Goal: Task Accomplishment & Management: Complete application form

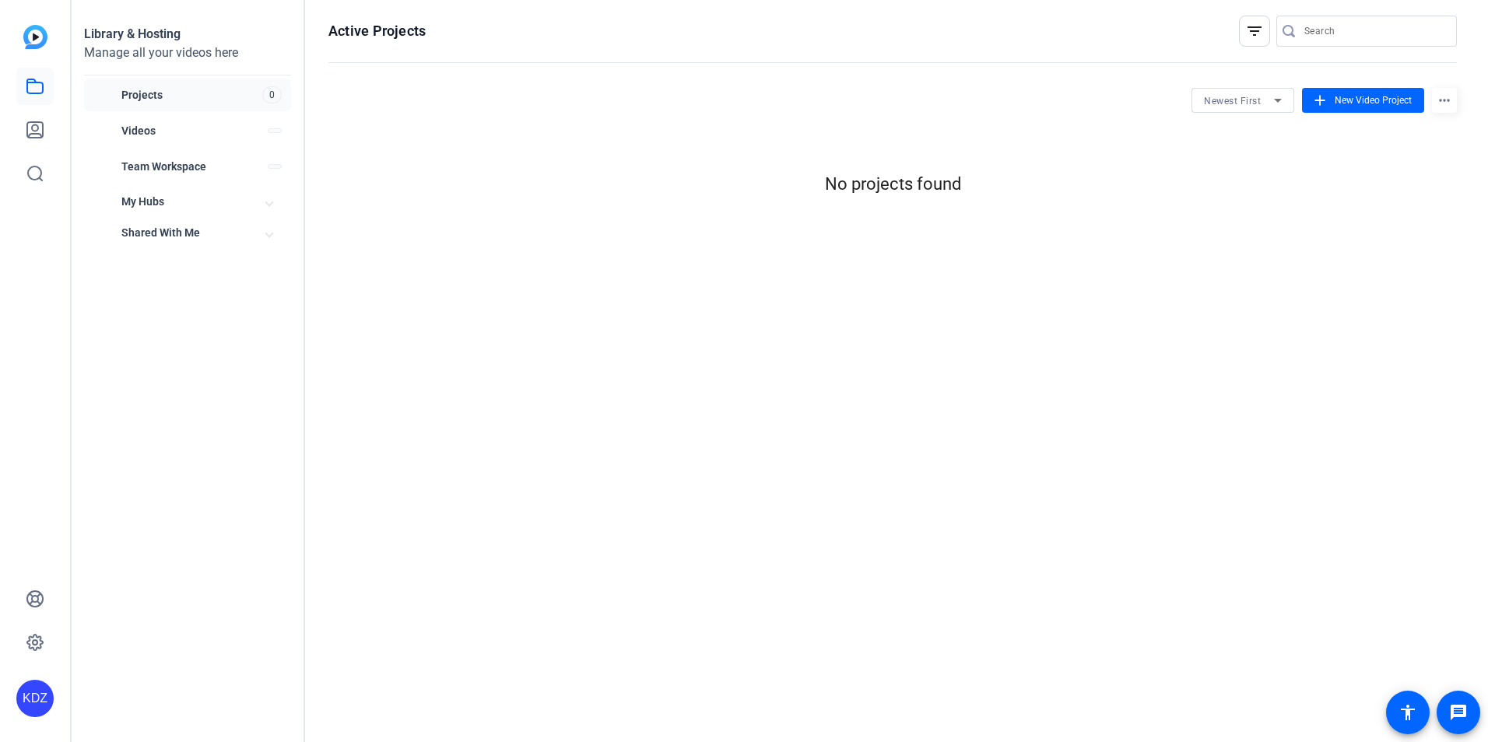
click at [352, 407] on div "Active Projects filter_list Newest First add New Video Project more_horiz No pr…" at bounding box center [892, 371] width 1175 height 742
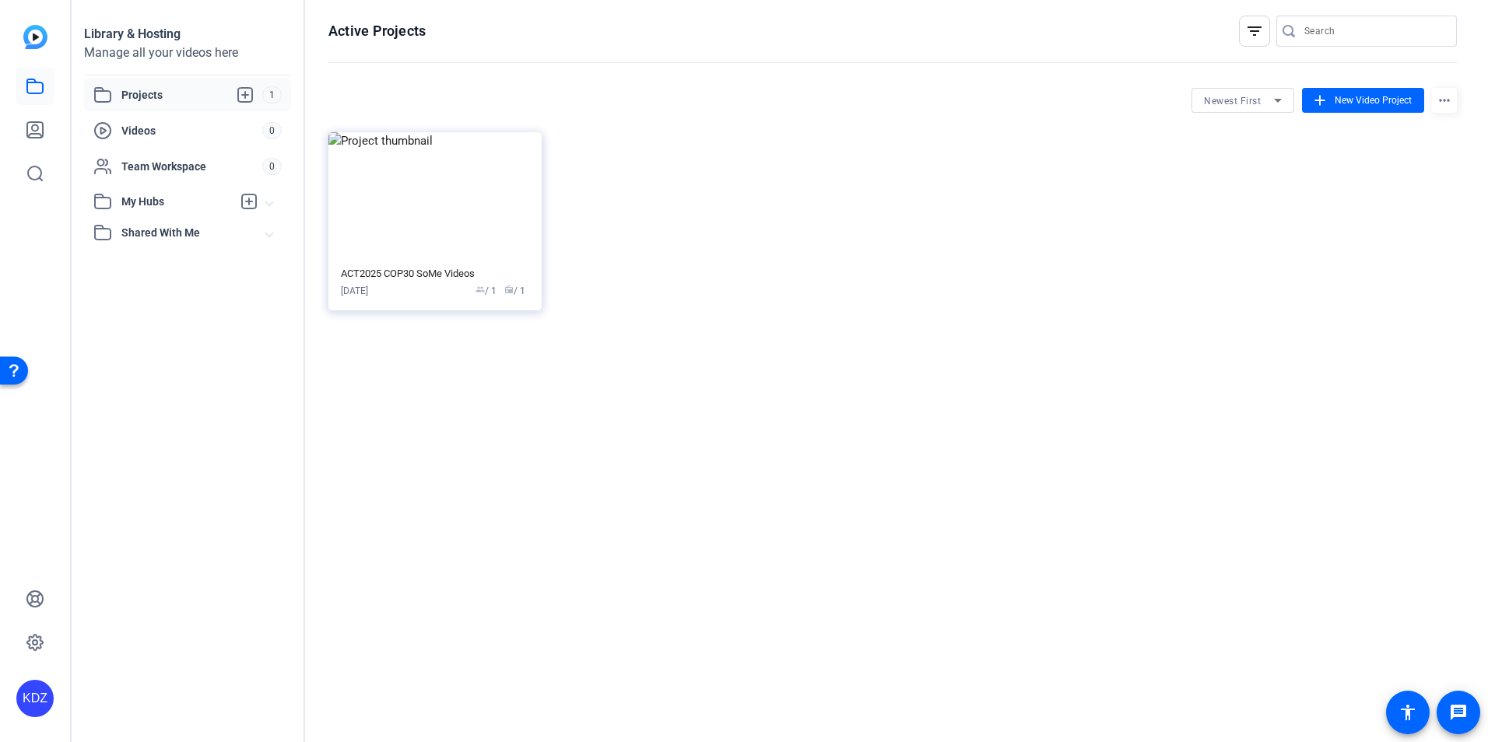
click at [190, 92] on span "Projects" at bounding box center [191, 95] width 141 height 19
click at [423, 282] on div "ACT2025 COP30 SoMe Videos [DATE] group / 1 radio / 1" at bounding box center [435, 283] width 188 height 30
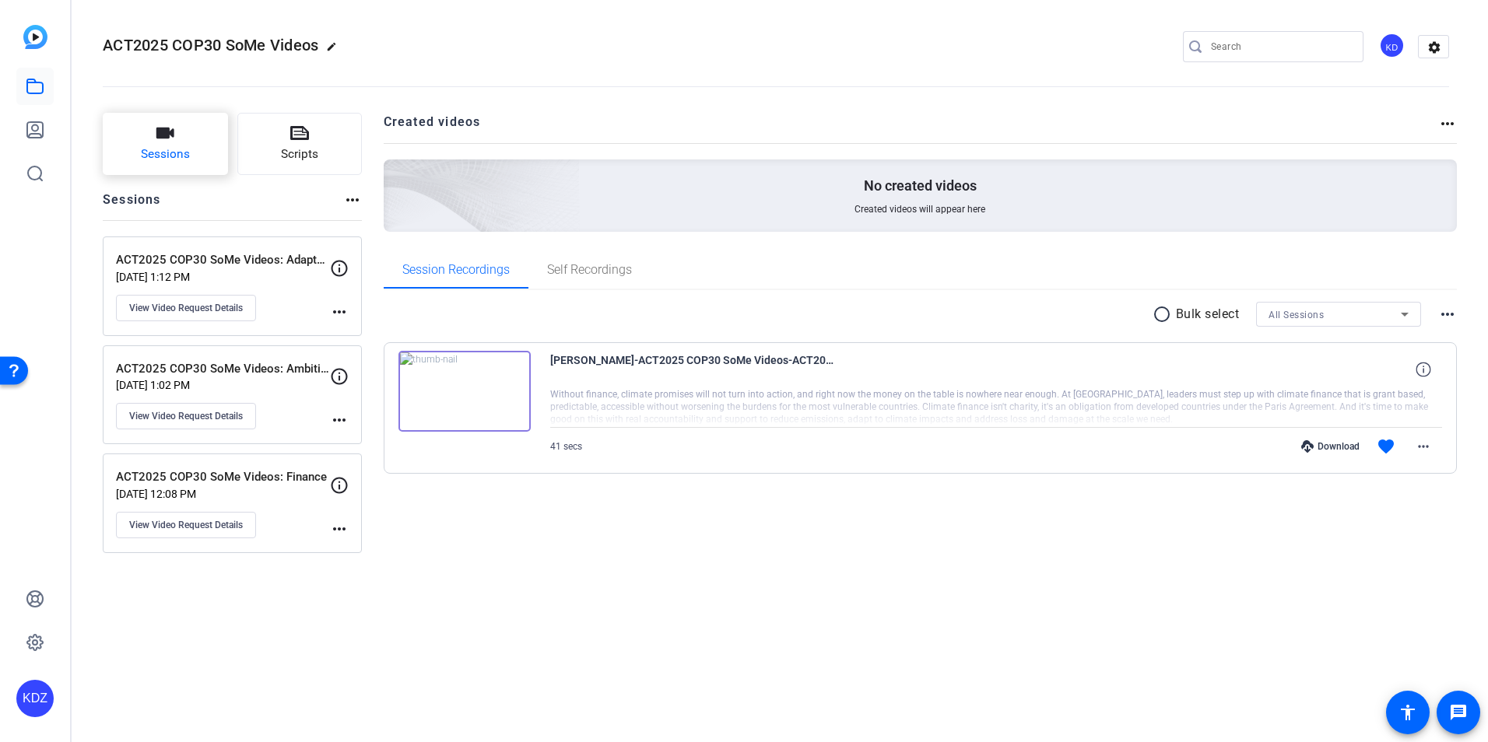
click at [209, 162] on button "Sessions" at bounding box center [165, 144] width 125 height 62
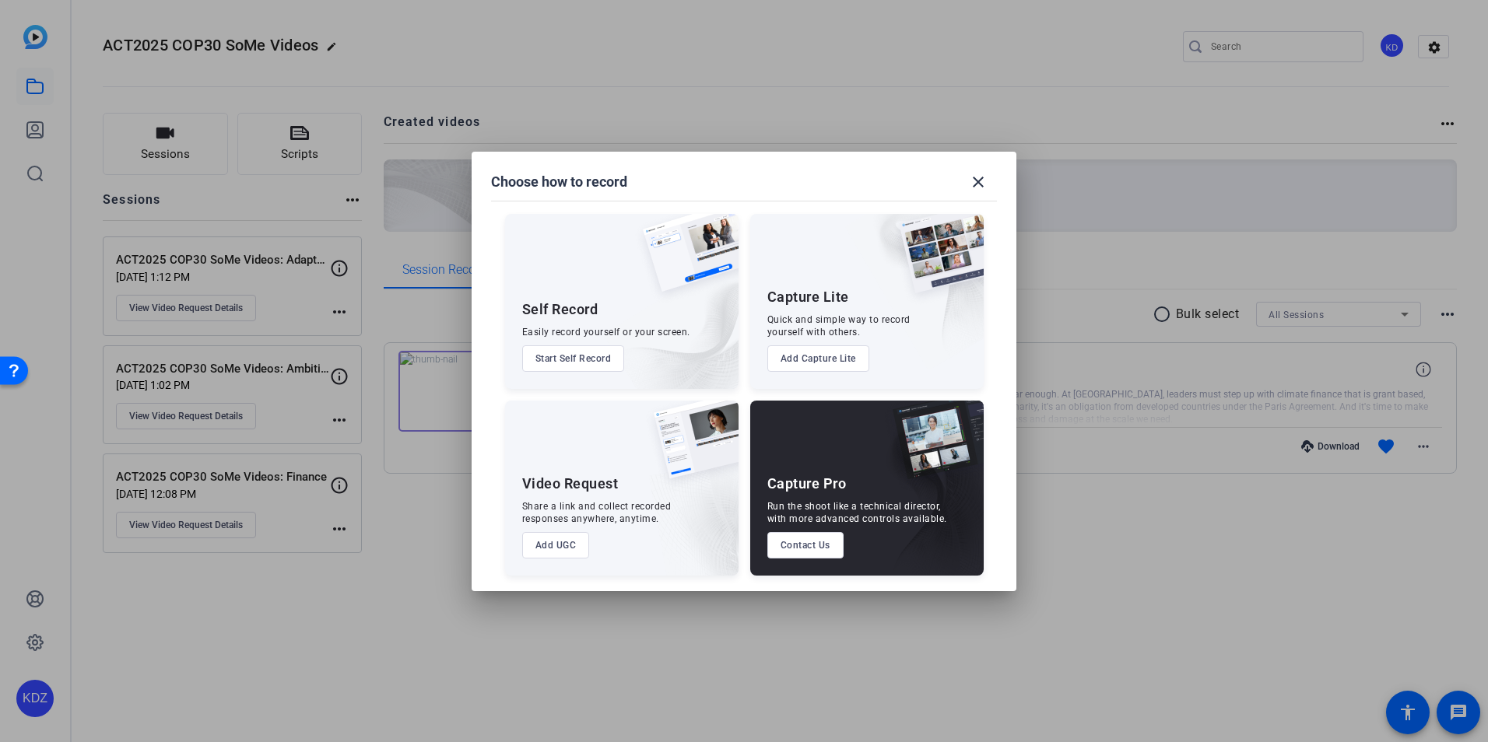
click at [566, 546] on button "Add UGC" at bounding box center [556, 545] width 68 height 26
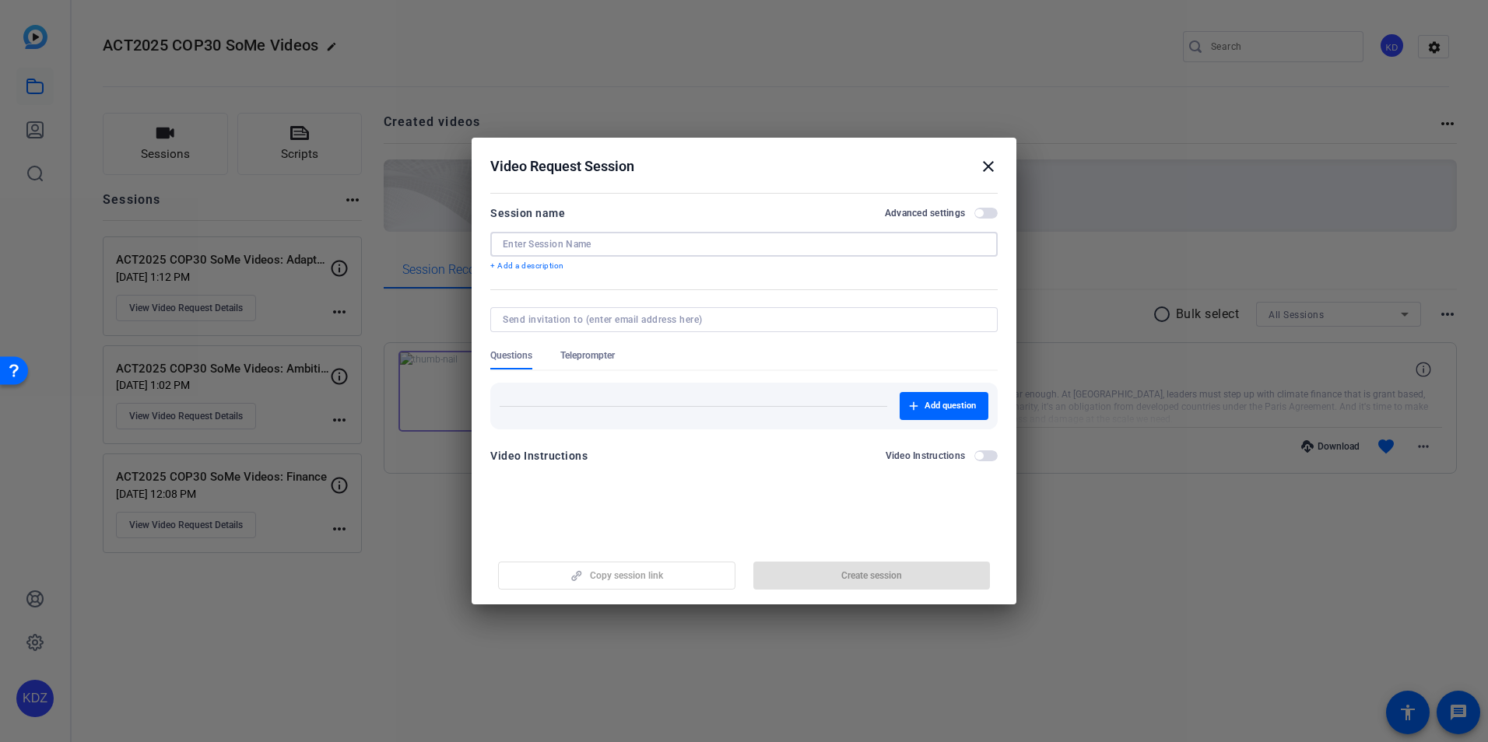
click at [597, 240] on input at bounding box center [744, 244] width 482 height 12
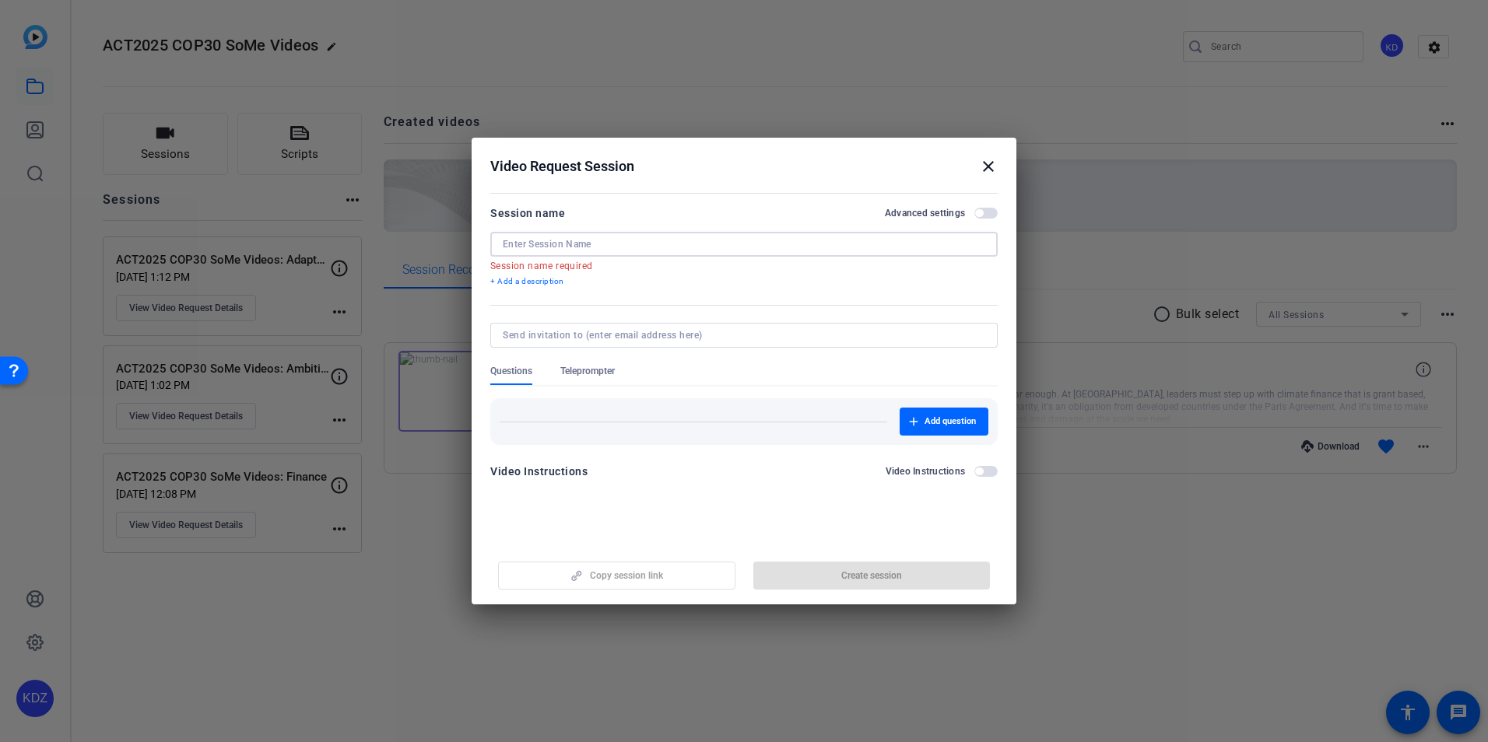
paste input "COP30 – From Commitments to Implementation"
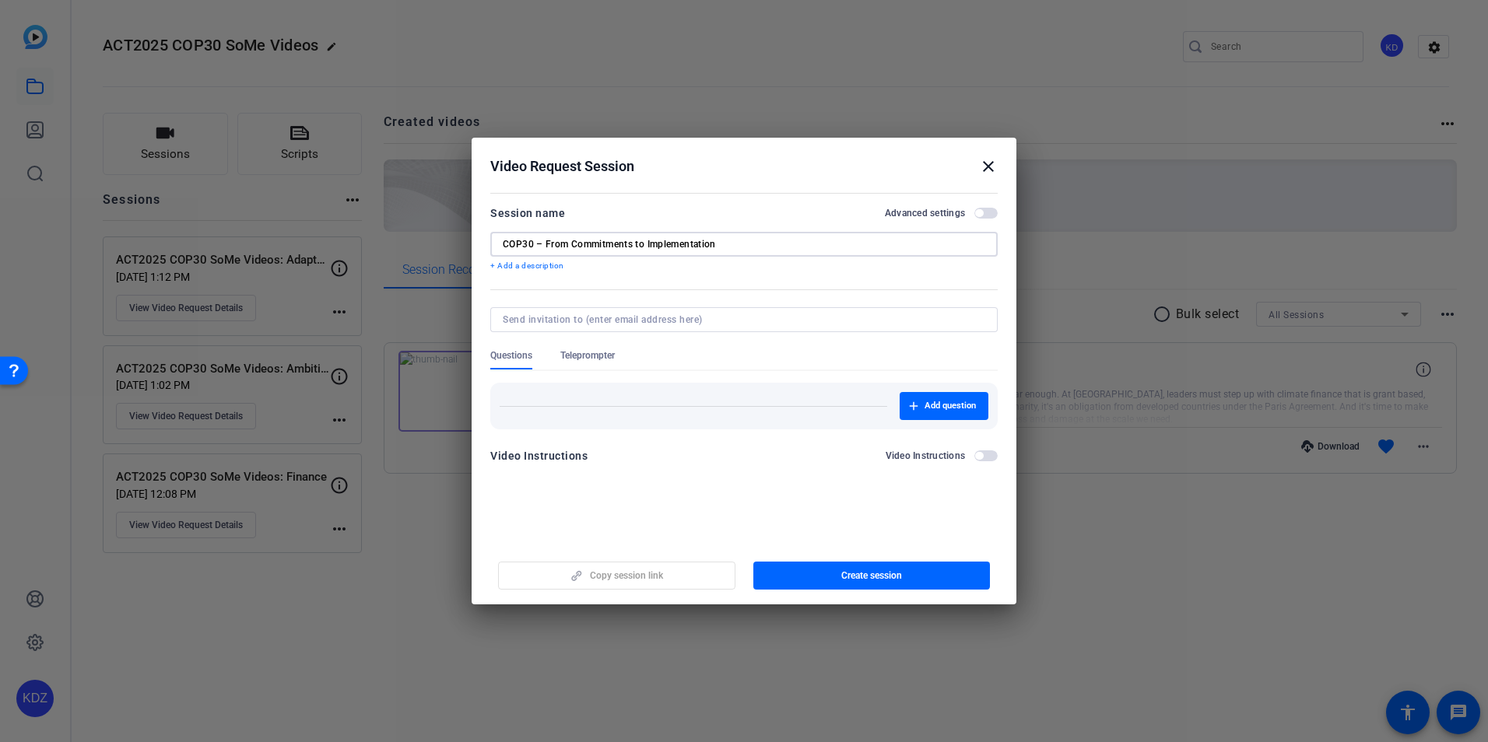
type input "COP30 – From Commitments to Implementation"
click at [630, 317] on input at bounding box center [741, 320] width 476 height 12
type input "mark"
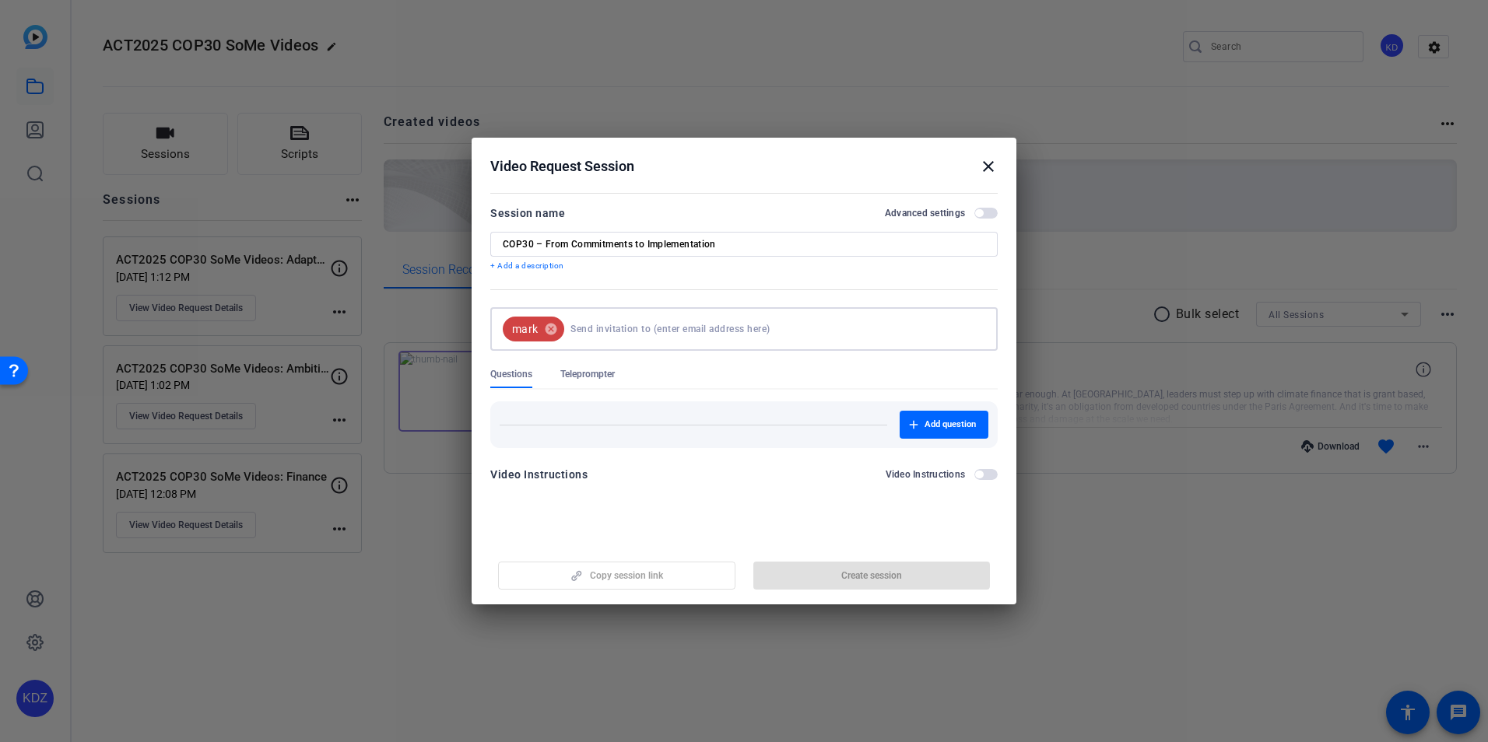
drag, startPoint x: 593, startPoint y: 331, endPoint x: 573, endPoint y: 332, distance: 20.3
click at [593, 331] on input at bounding box center [774, 329] width 409 height 31
click at [558, 331] on mat-icon "cancel" at bounding box center [551, 329] width 26 height 14
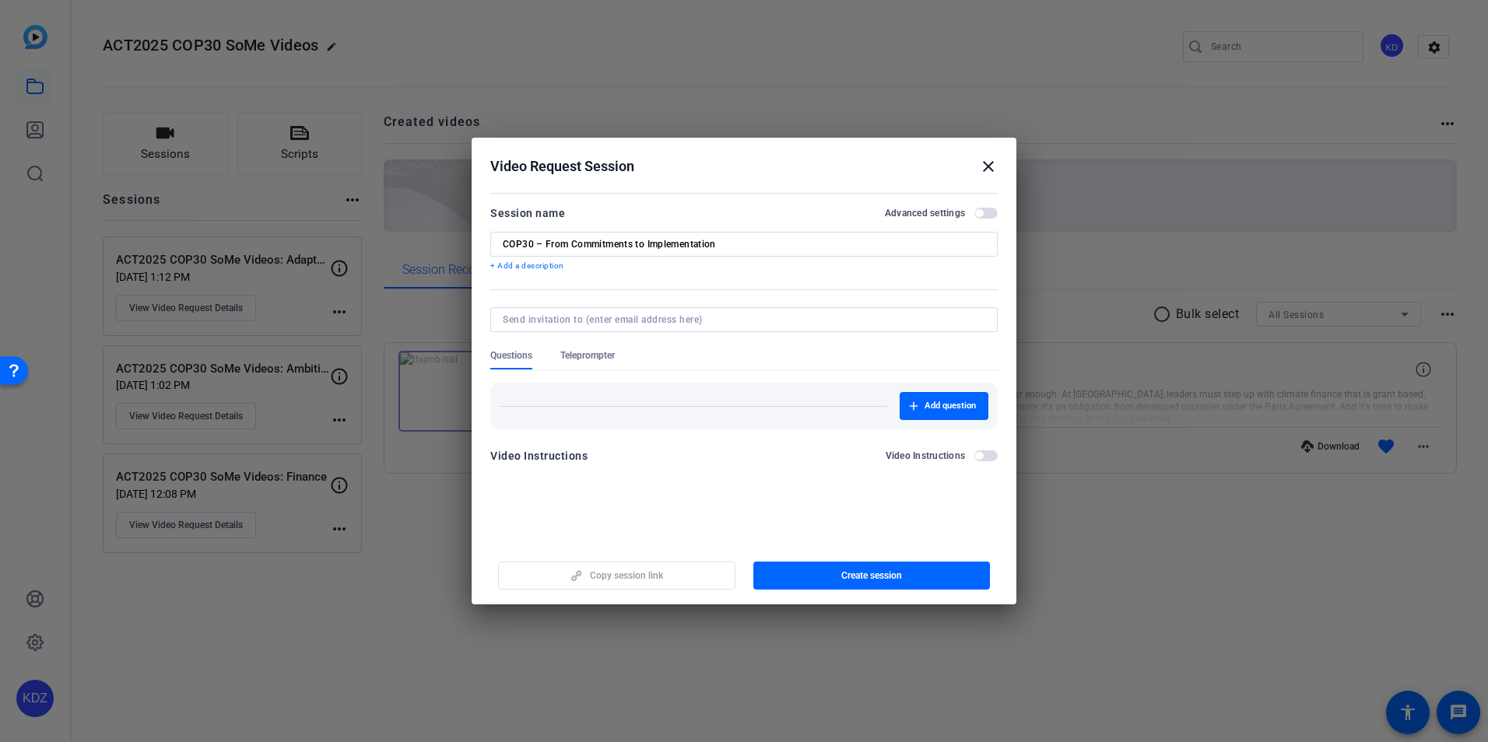
click at [569, 317] on input at bounding box center [741, 320] width 476 height 12
paste input "[EMAIL_ADDRESS][DOMAIN_NAME]"
type input "[EMAIL_ADDRESS][DOMAIN_NAME]"
click at [615, 395] on div "Add question" at bounding box center [743, 400] width 507 height 58
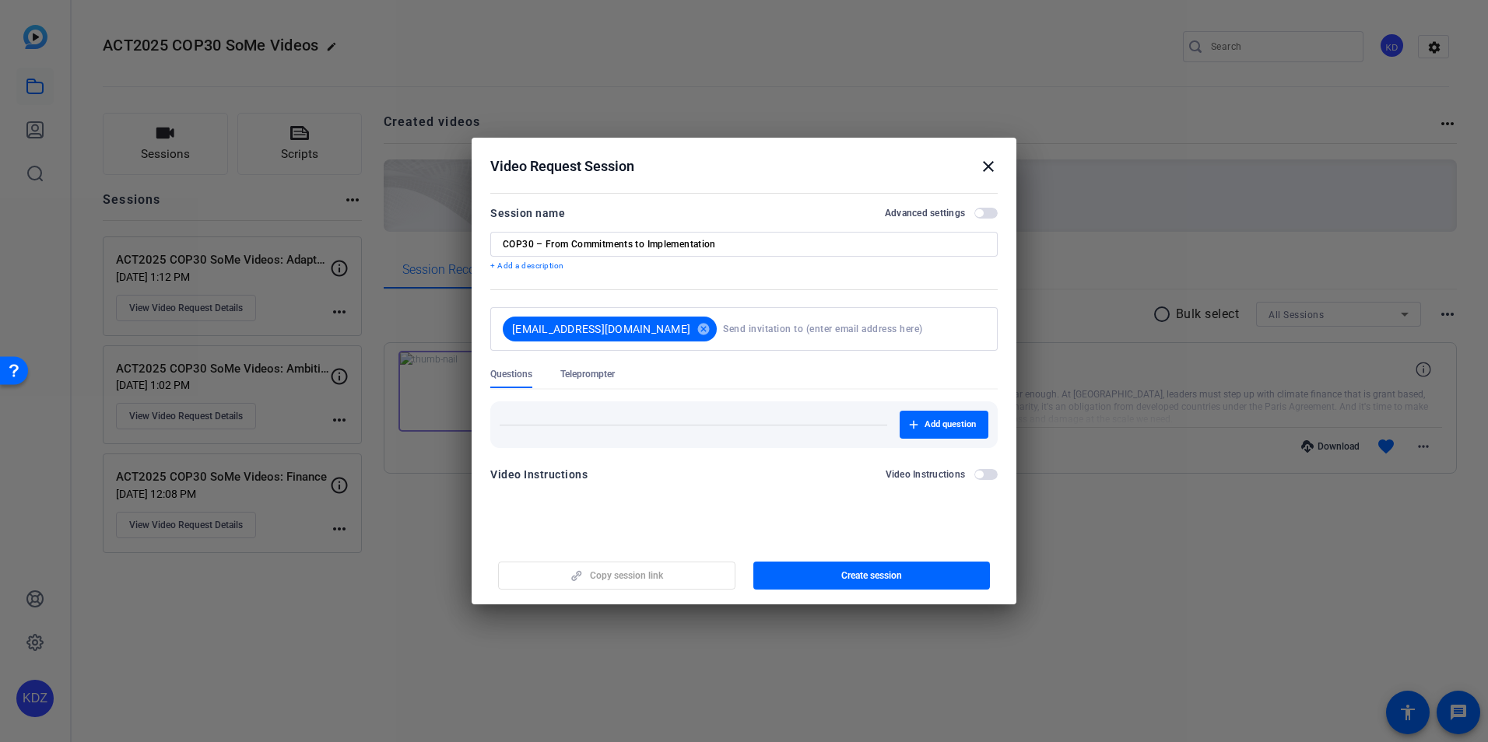
click at [723, 335] on input at bounding box center [851, 329] width 256 height 31
click at [723, 320] on input at bounding box center [851, 329] width 256 height 31
paste input "[EMAIL_ADDRESS][DOMAIN_NAME]"
type input "[EMAIL_ADDRESS][DOMAIN_NAME]"
click at [732, 364] on div at bounding box center [743, 359] width 507 height 17
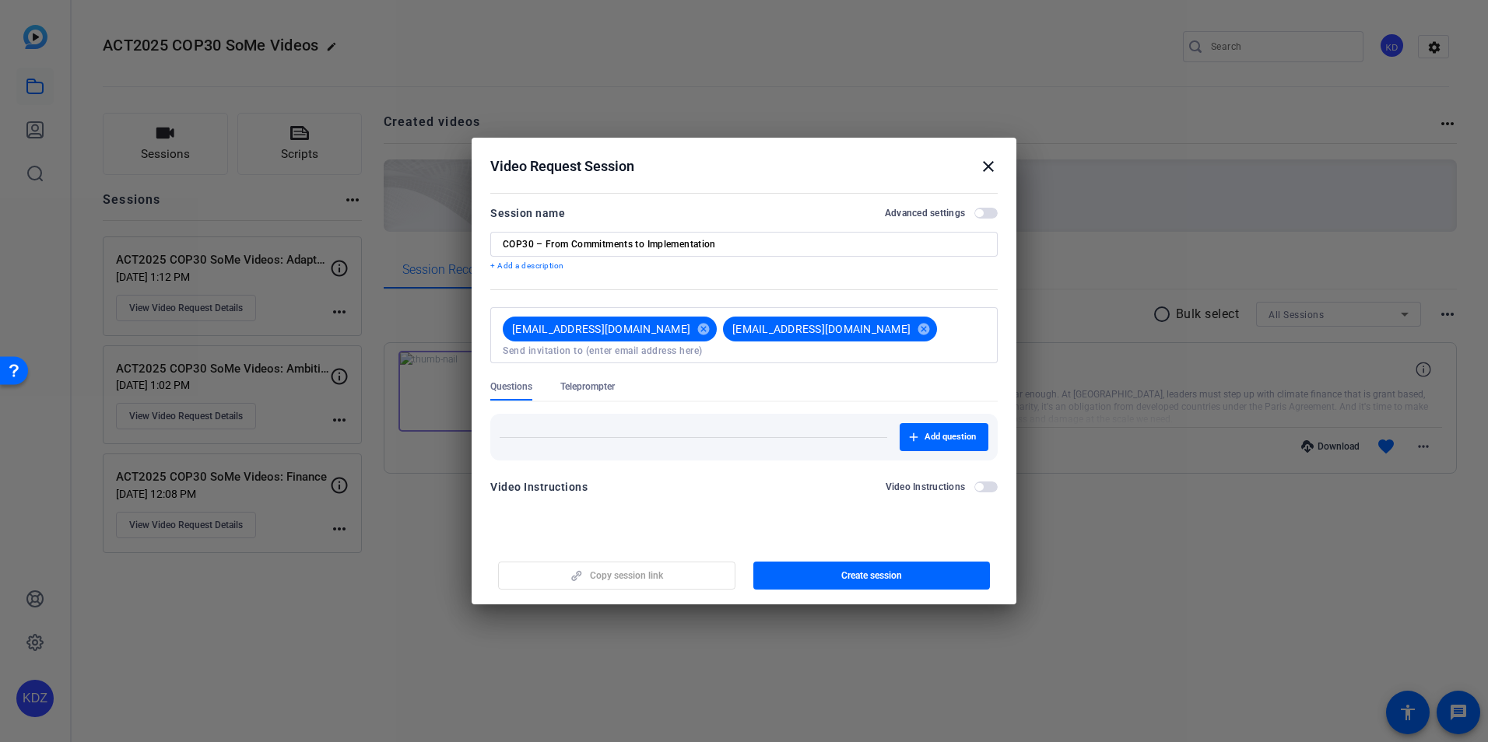
click at [774, 352] on input at bounding box center [744, 351] width 482 height 12
type input "[EMAIL_ADDRESS][DOMAIN_NAME]"
click at [673, 386] on form "Session name Advanced settings COP30 – From Commitments to Implementation + Add…" at bounding box center [743, 355] width 507 height 302
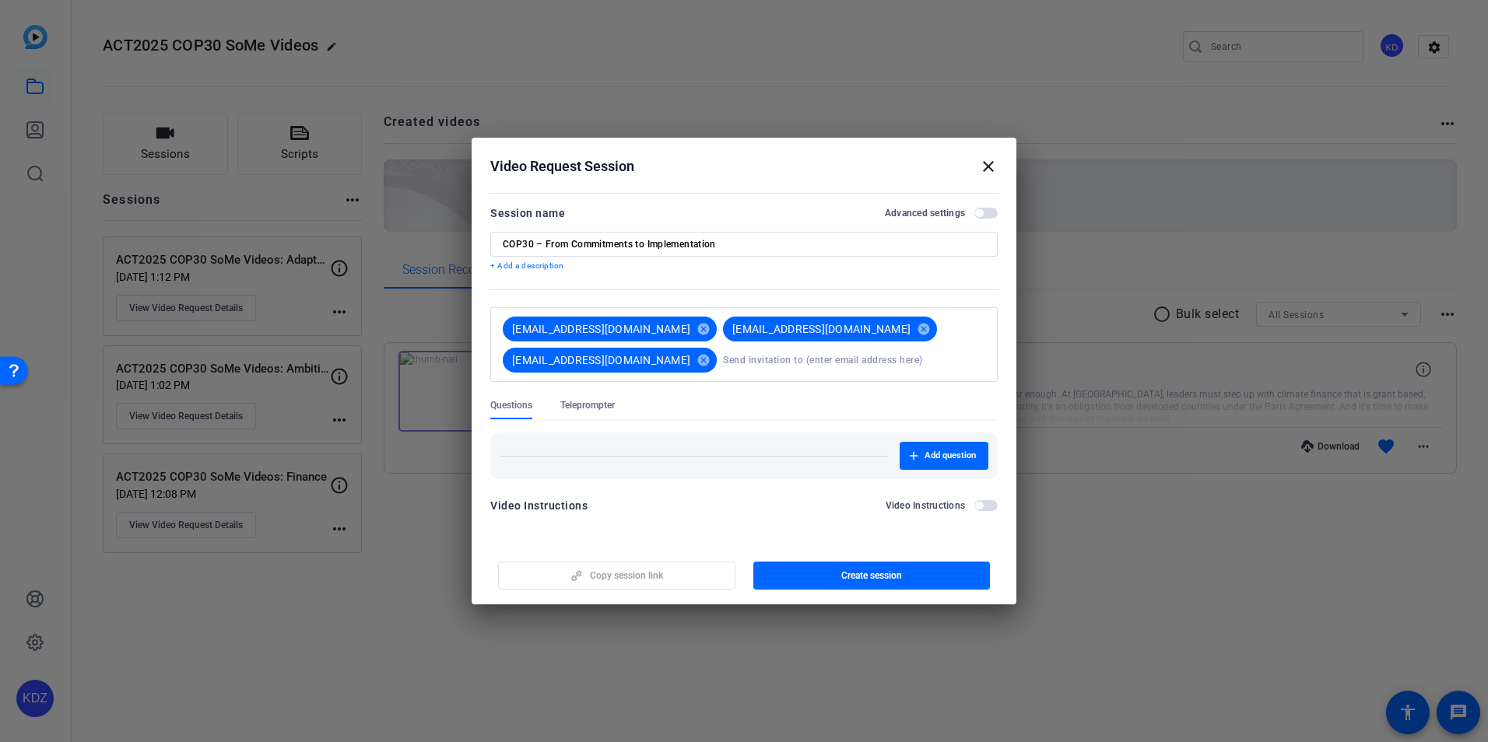
click at [579, 402] on span "Teleprompter" at bounding box center [587, 405] width 54 height 12
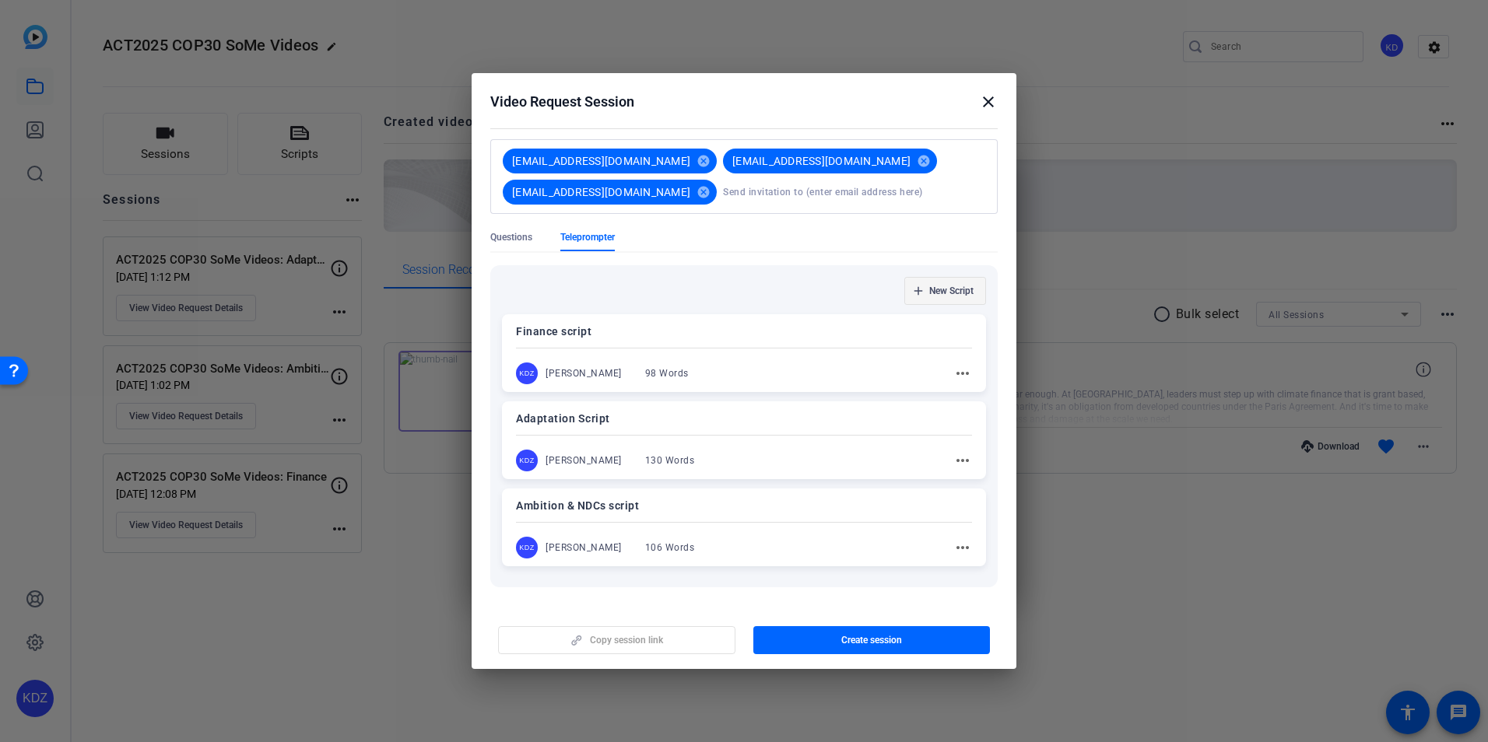
scroll to position [81, 0]
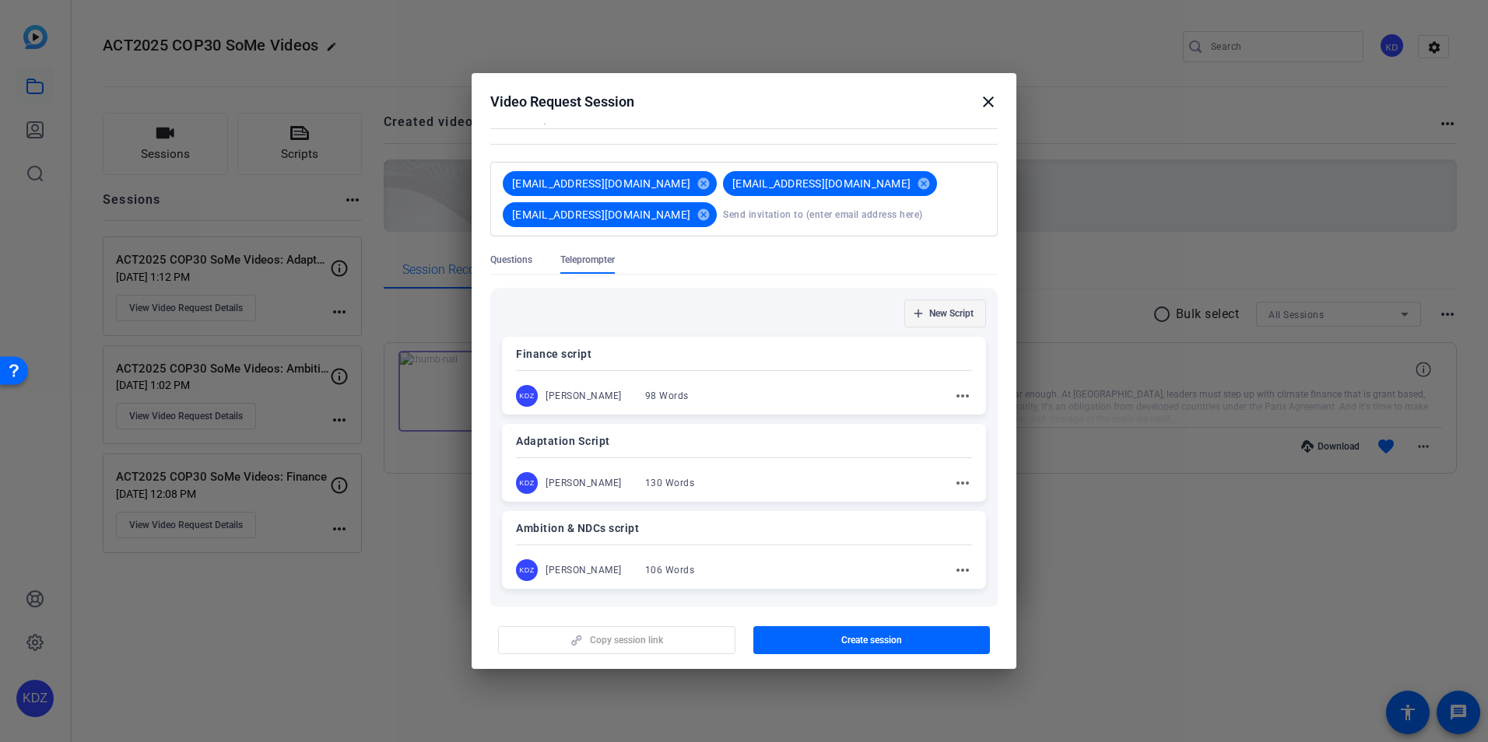
click at [940, 307] on span "New Script" at bounding box center [951, 313] width 44 height 12
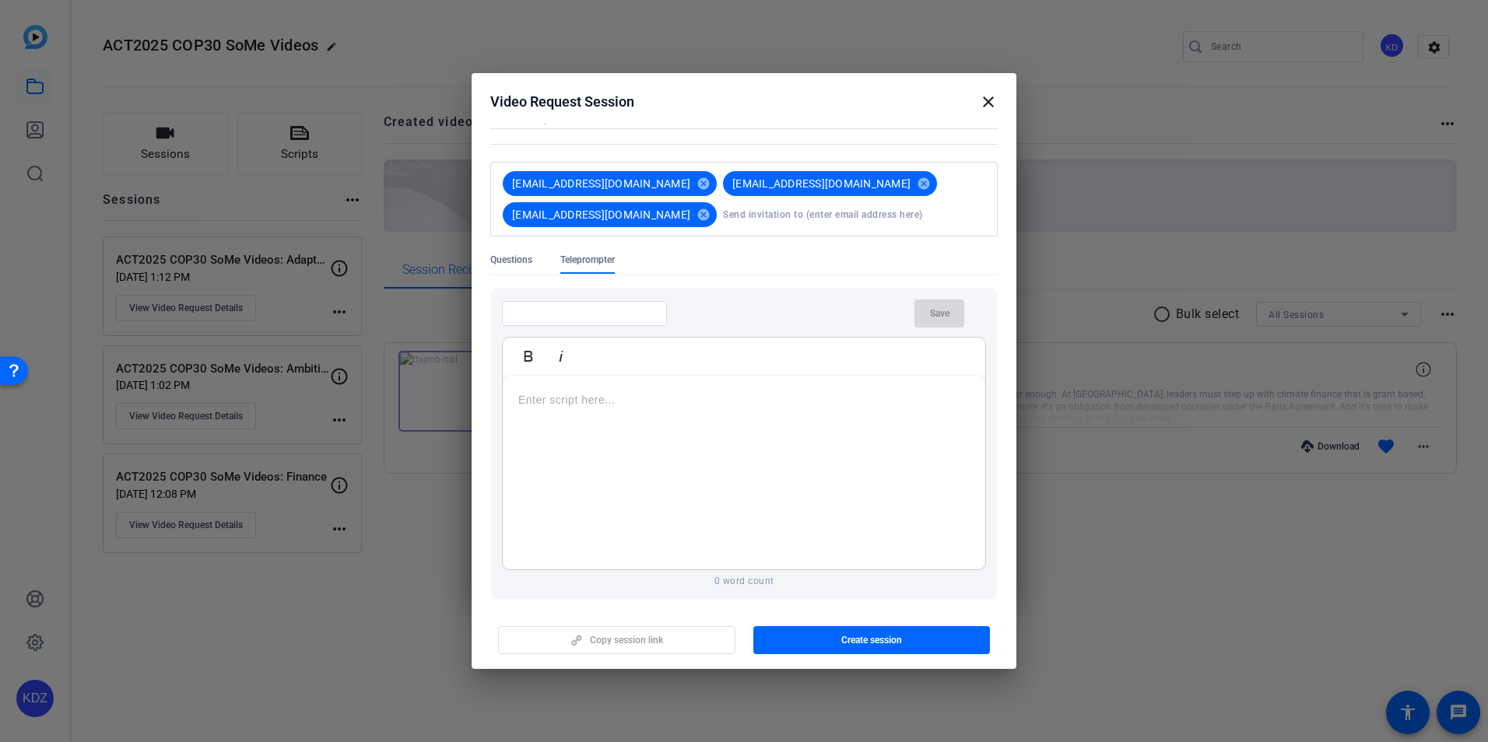
scroll to position [0, 0]
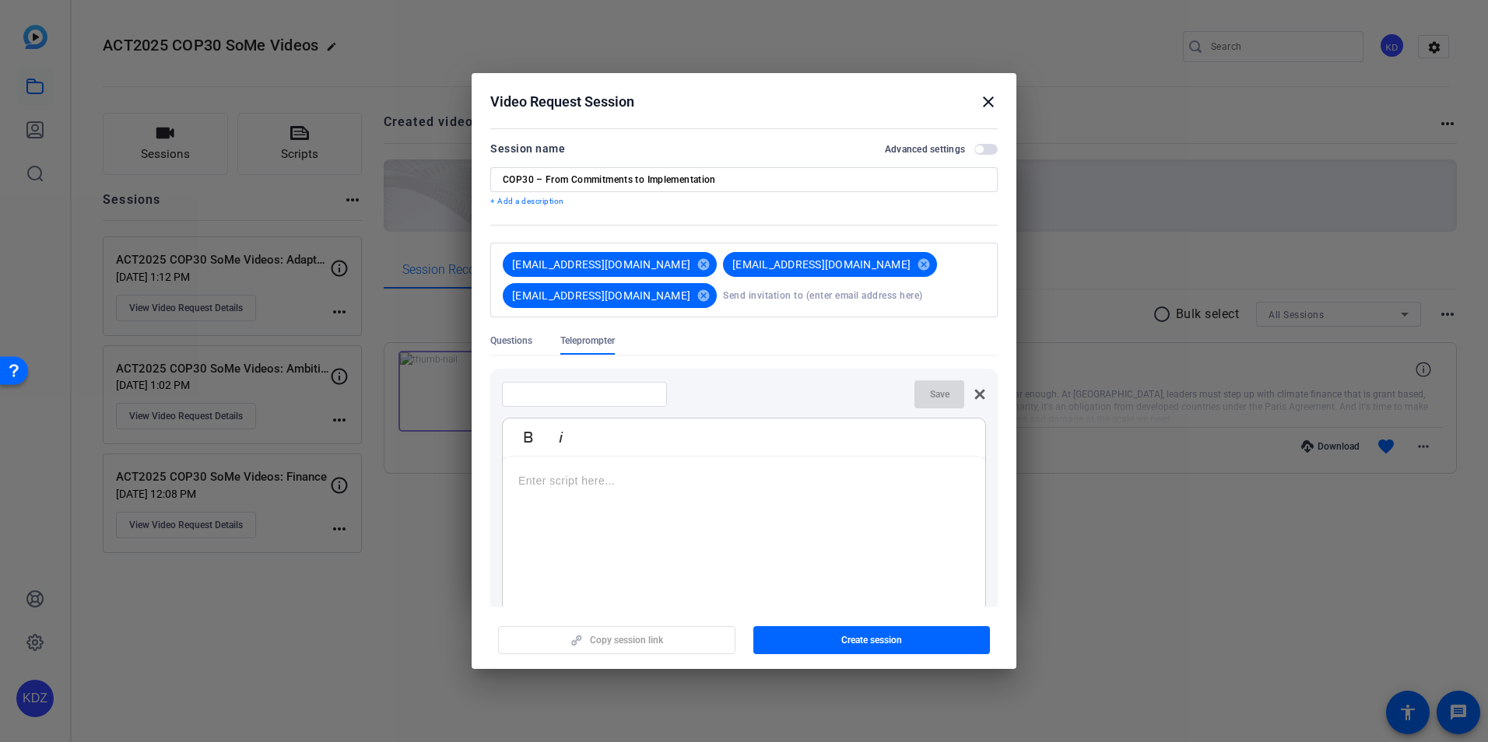
click at [604, 472] on div at bounding box center [744, 554] width 482 height 195
click at [678, 490] on div at bounding box center [744, 554] width 482 height 195
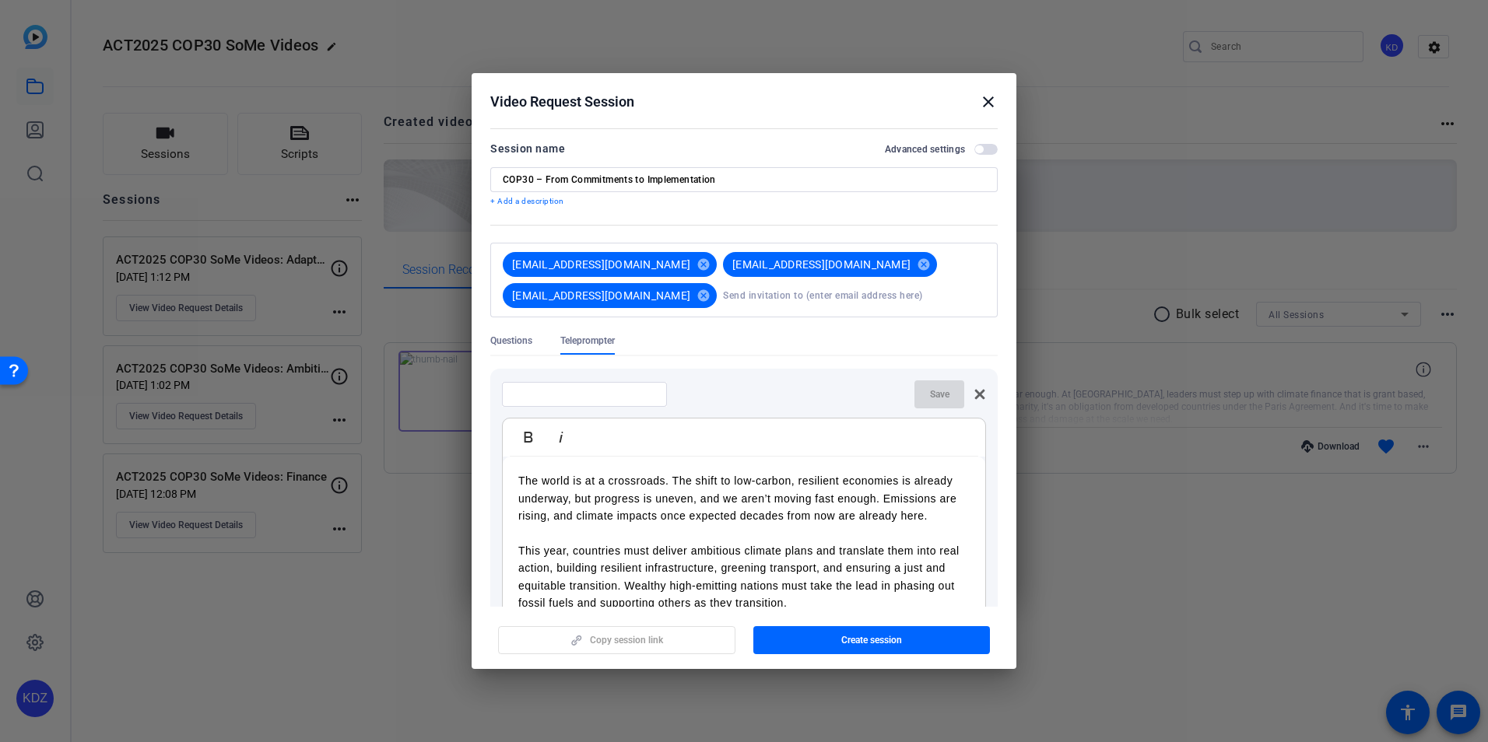
click at [615, 508] on p "The world is at a crossroads. The shift to low-carbon, resilient economies is a…" at bounding box center [743, 498] width 451 height 52
click at [707, 521] on p "The world is at a crossroads. The shift to low-carbon, resilient economies is a…" at bounding box center [743, 498] width 451 height 52
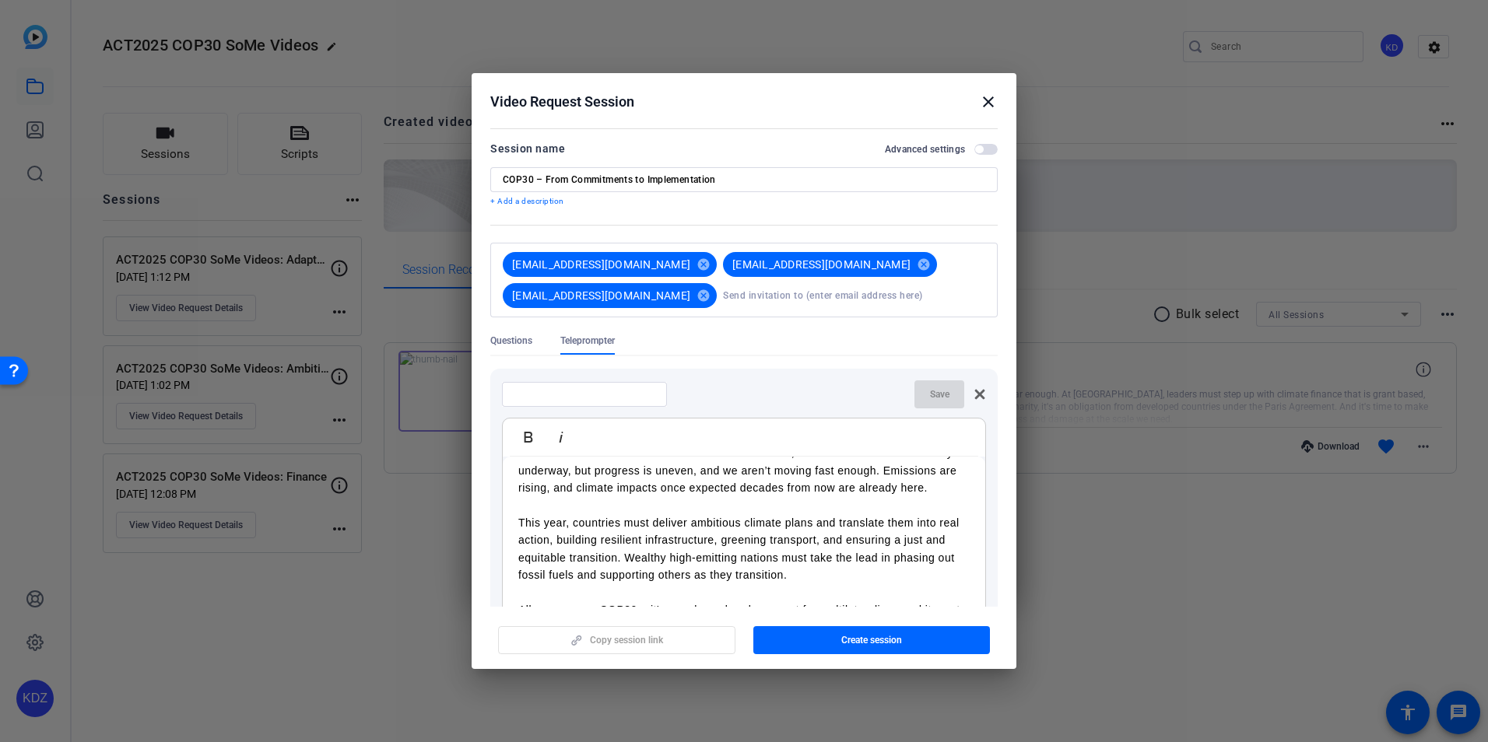
scroll to position [46, 0]
drag, startPoint x: 966, startPoint y: 540, endPoint x: 977, endPoint y: 570, distance: 32.0
click at [972, 573] on div "The world is at a crossroads. The shift to low-carbon, resilient economies is a…" at bounding box center [744, 554] width 482 height 195
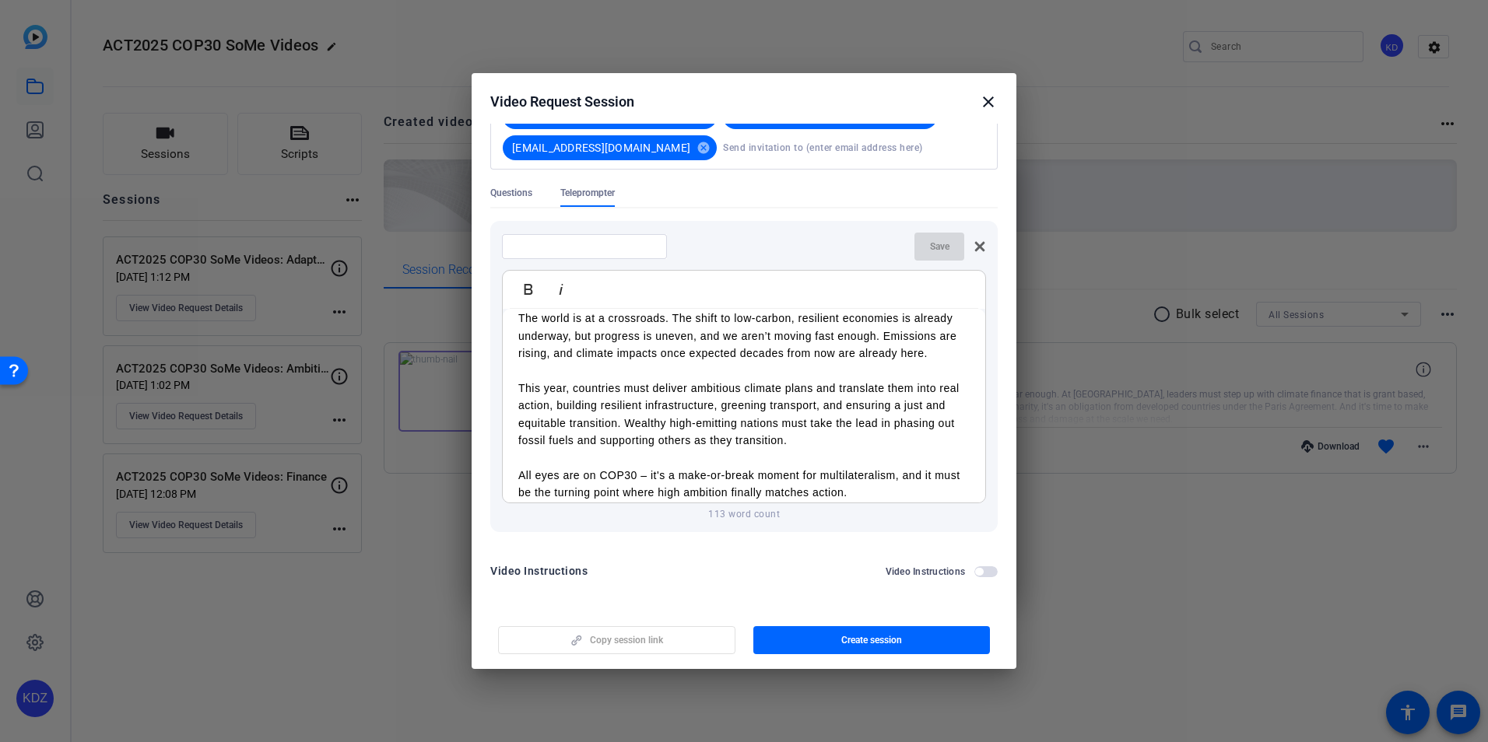
scroll to position [0, 0]
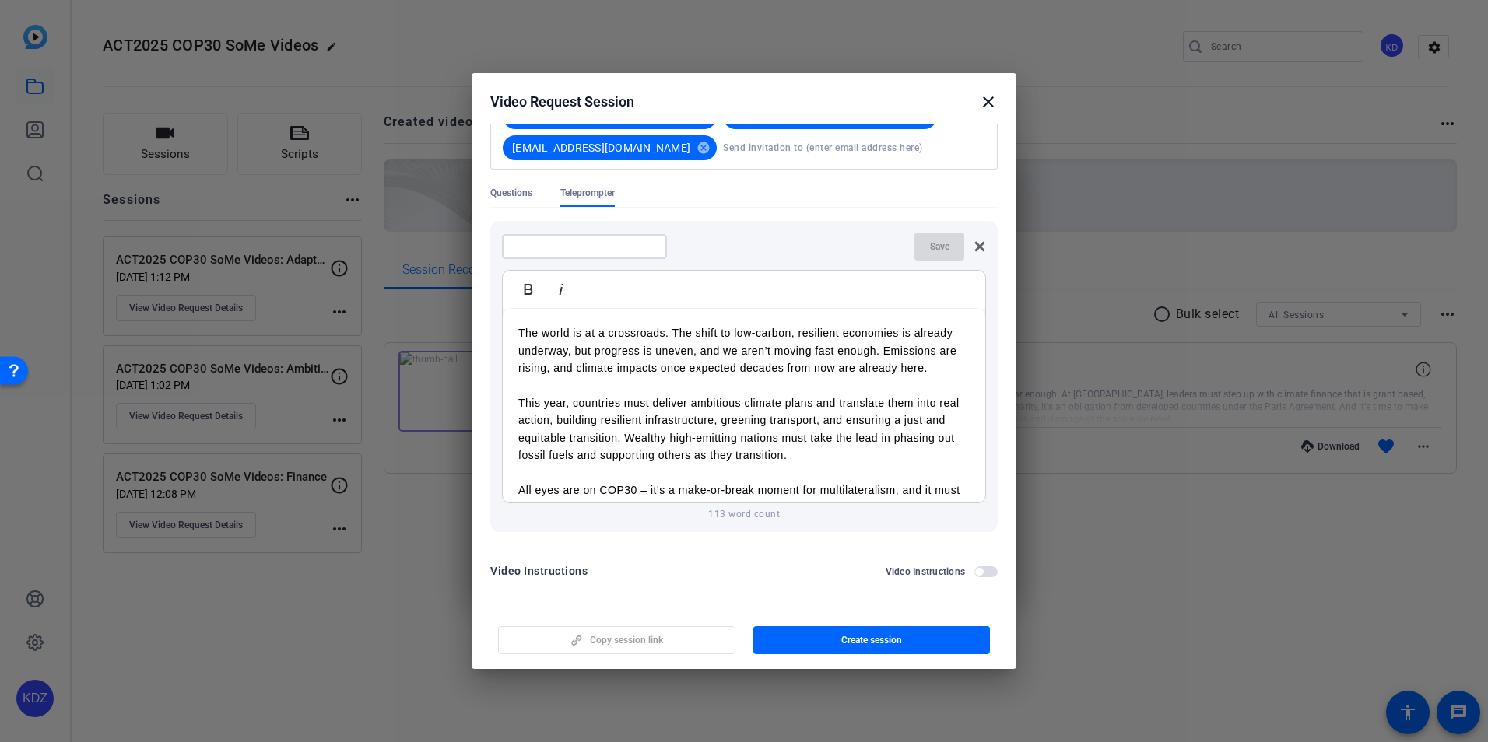
click at [600, 242] on input at bounding box center [584, 246] width 140 height 12
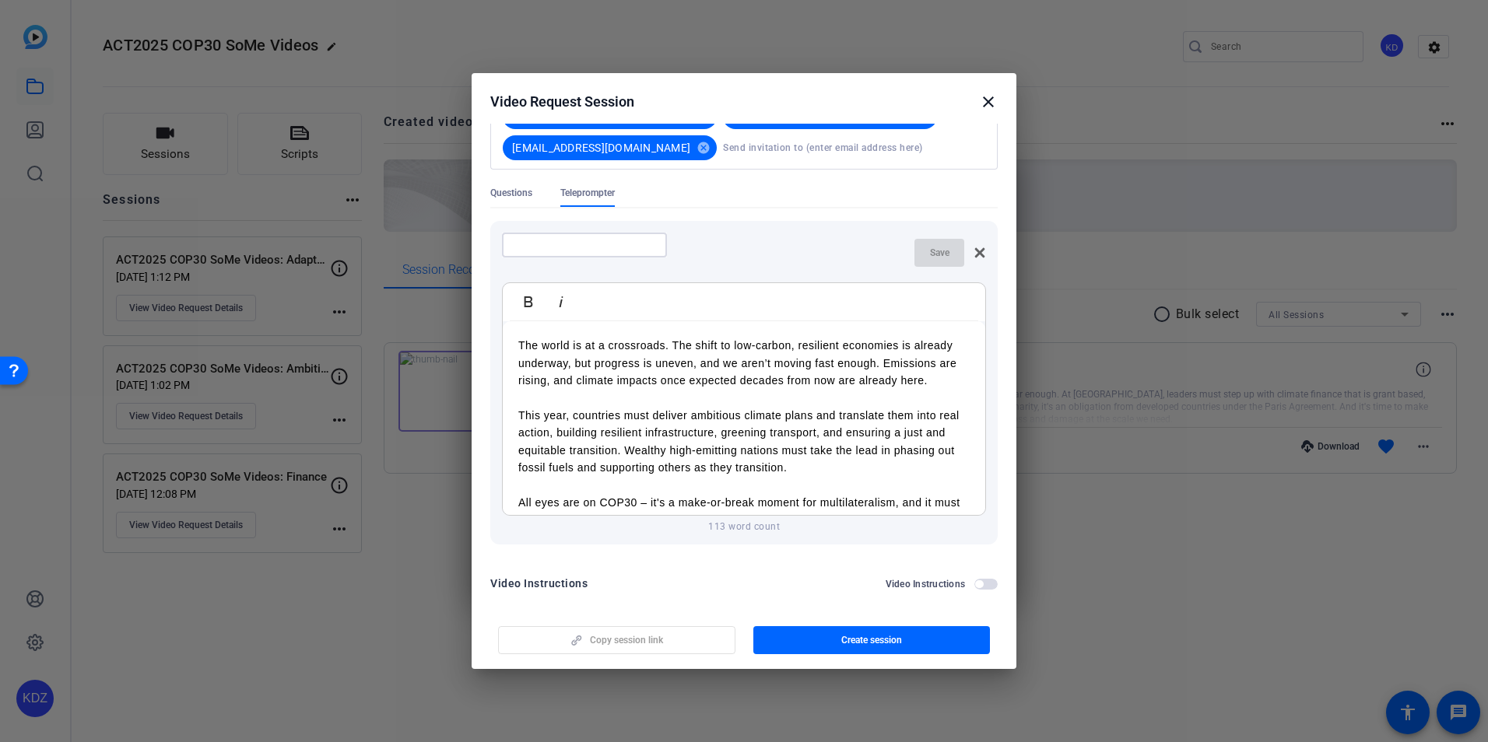
click at [530, 246] on input at bounding box center [584, 245] width 140 height 12
paste input "COP30 – From Commitments to Implementation"
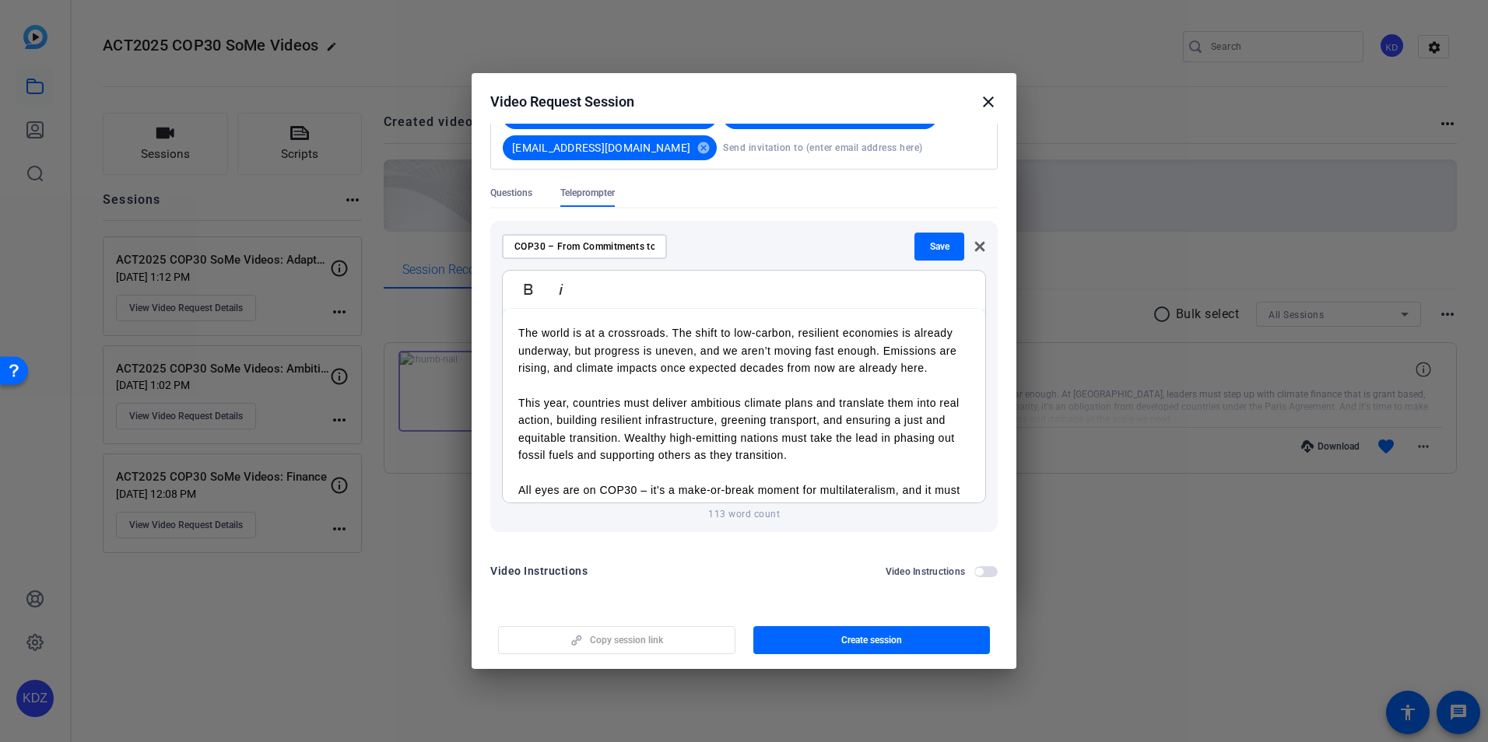
scroll to position [0, 74]
type input "COP30 – From Commitments to Implementation"
click at [514, 248] on div "COP30 – From Commitments to Implementation" at bounding box center [584, 246] width 165 height 25
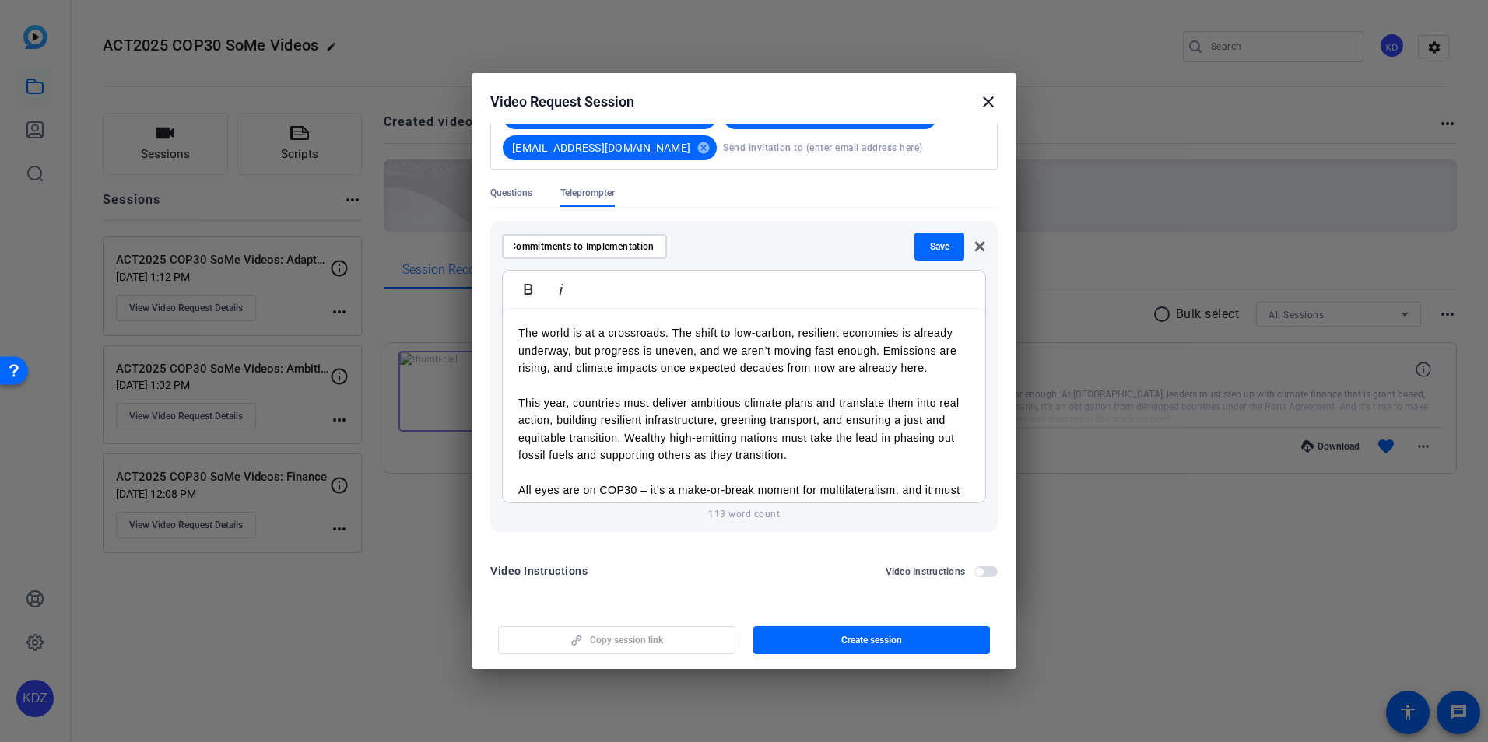
drag, startPoint x: 517, startPoint y: 248, endPoint x: 580, endPoint y: 249, distance: 62.3
click at [518, 248] on input "COP30 – From Commitments to Implementation" at bounding box center [584, 246] width 140 height 12
click at [598, 248] on input "COP30 – From Commitments to Implementation" at bounding box center [584, 246] width 140 height 12
drag, startPoint x: 548, startPoint y: 244, endPoint x: 448, endPoint y: 247, distance: 99.6
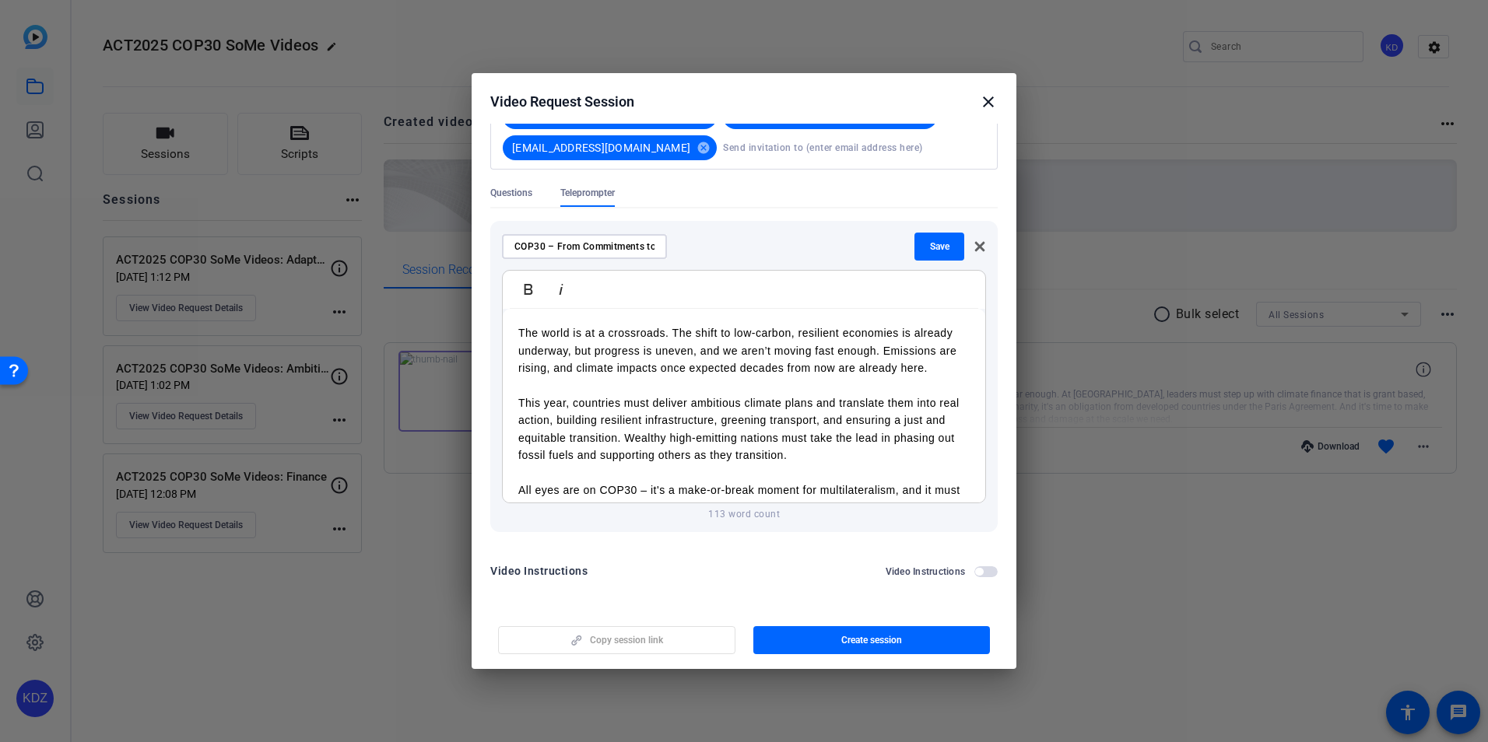
click at [448, 247] on div "Choose how to record close Self Record Easily record yourself or your screen. S…" at bounding box center [744, 371] width 1488 height 742
click at [543, 251] on input "COP30 – From Commitments to Implementation" at bounding box center [584, 246] width 140 height 12
click at [587, 246] on input "COP30 – From Commitments to Implementation" at bounding box center [584, 246] width 140 height 12
drag, startPoint x: 657, startPoint y: 251, endPoint x: 635, endPoint y: 253, distance: 21.9
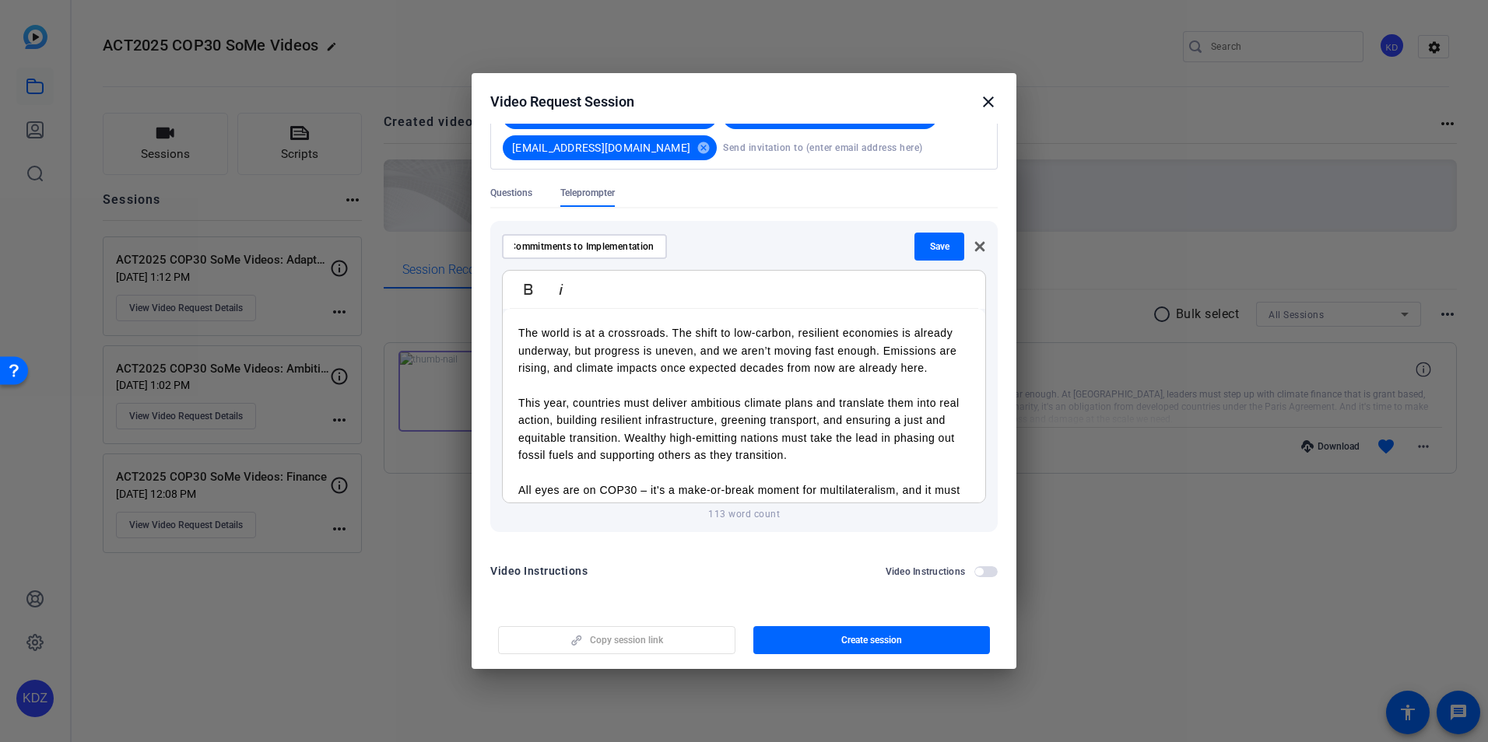
click at [687, 254] on div "COP30 – From Commitments to Implementation Save" at bounding box center [744, 247] width 484 height 28
click at [633, 253] on input "COP30 – From Commitments to Implementation" at bounding box center [584, 246] width 140 height 12
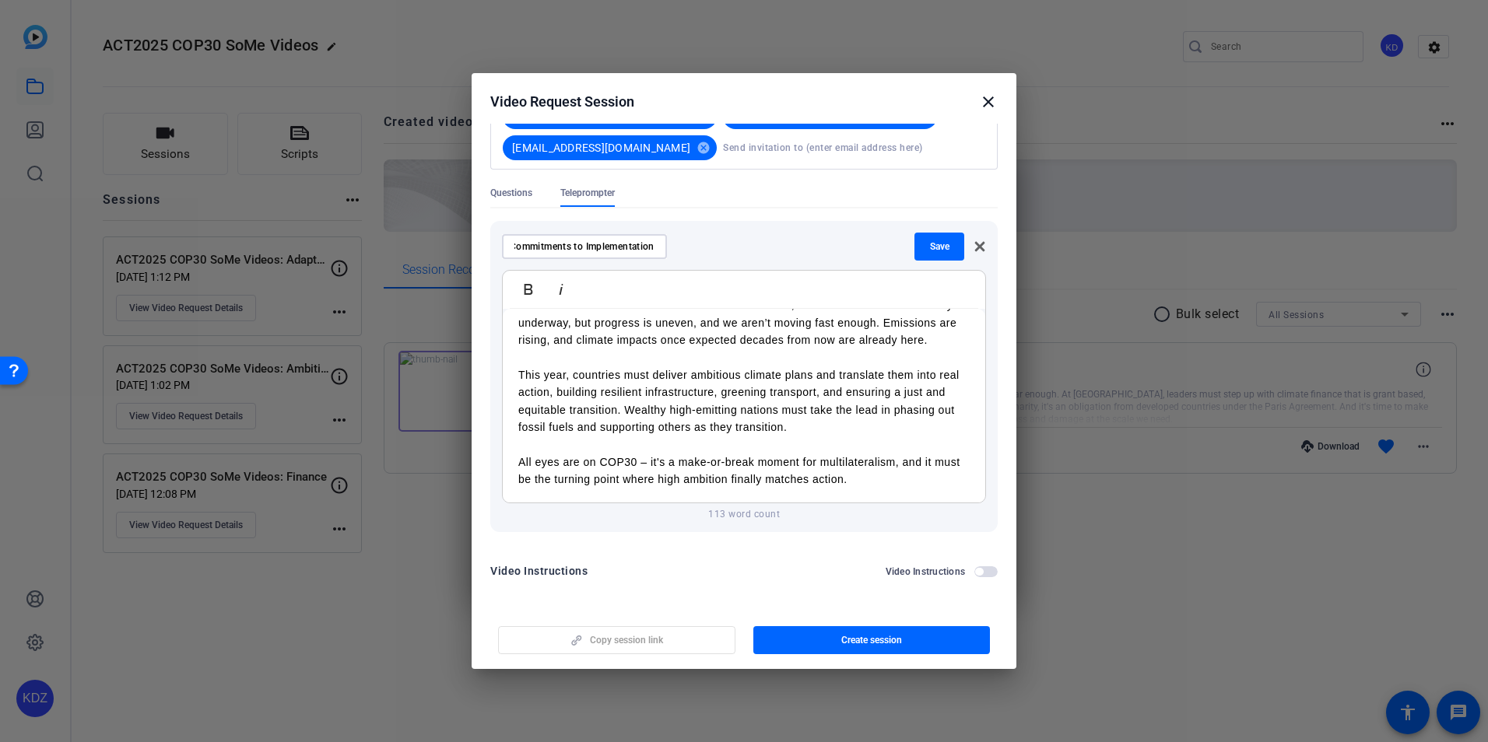
scroll to position [0, 0]
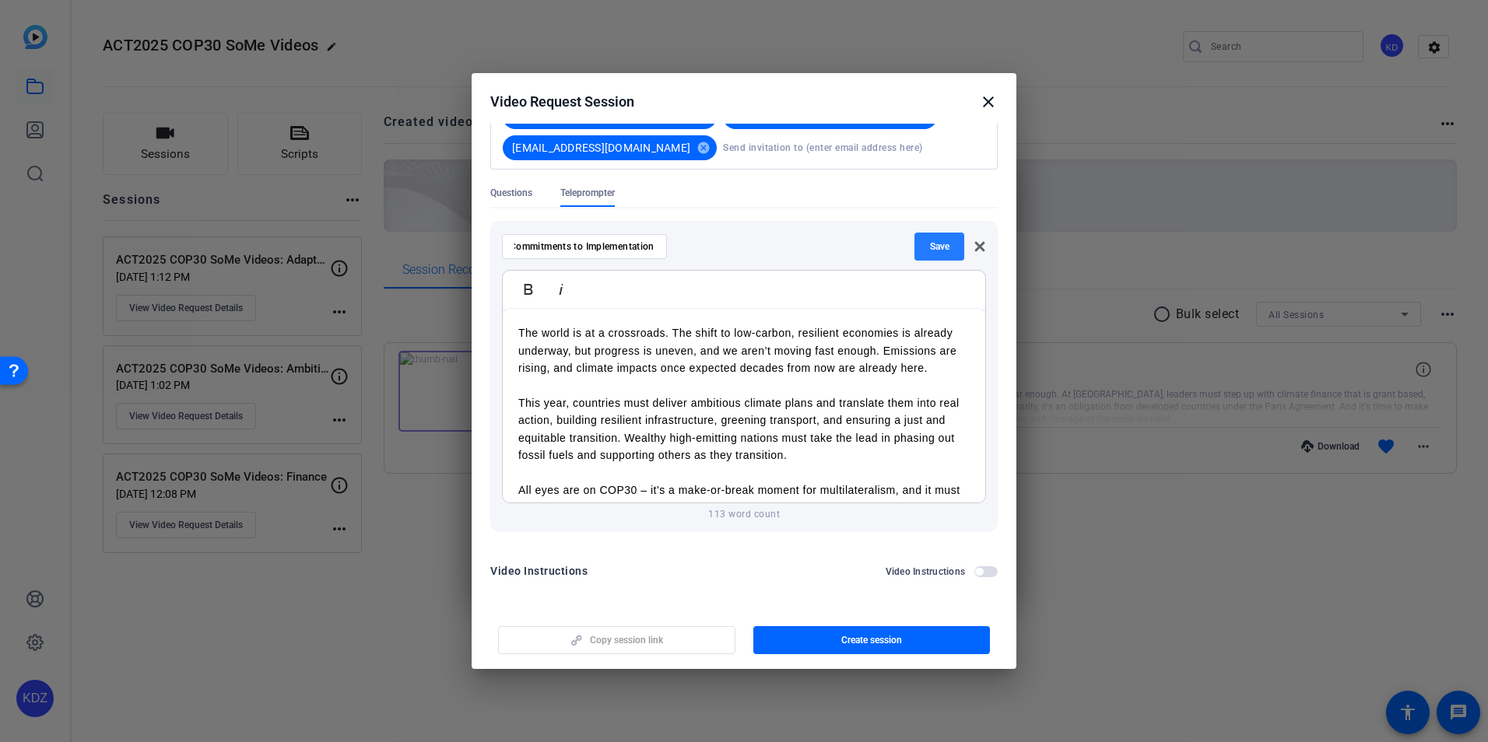
click at [933, 247] on span "Save" at bounding box center [939, 246] width 19 height 12
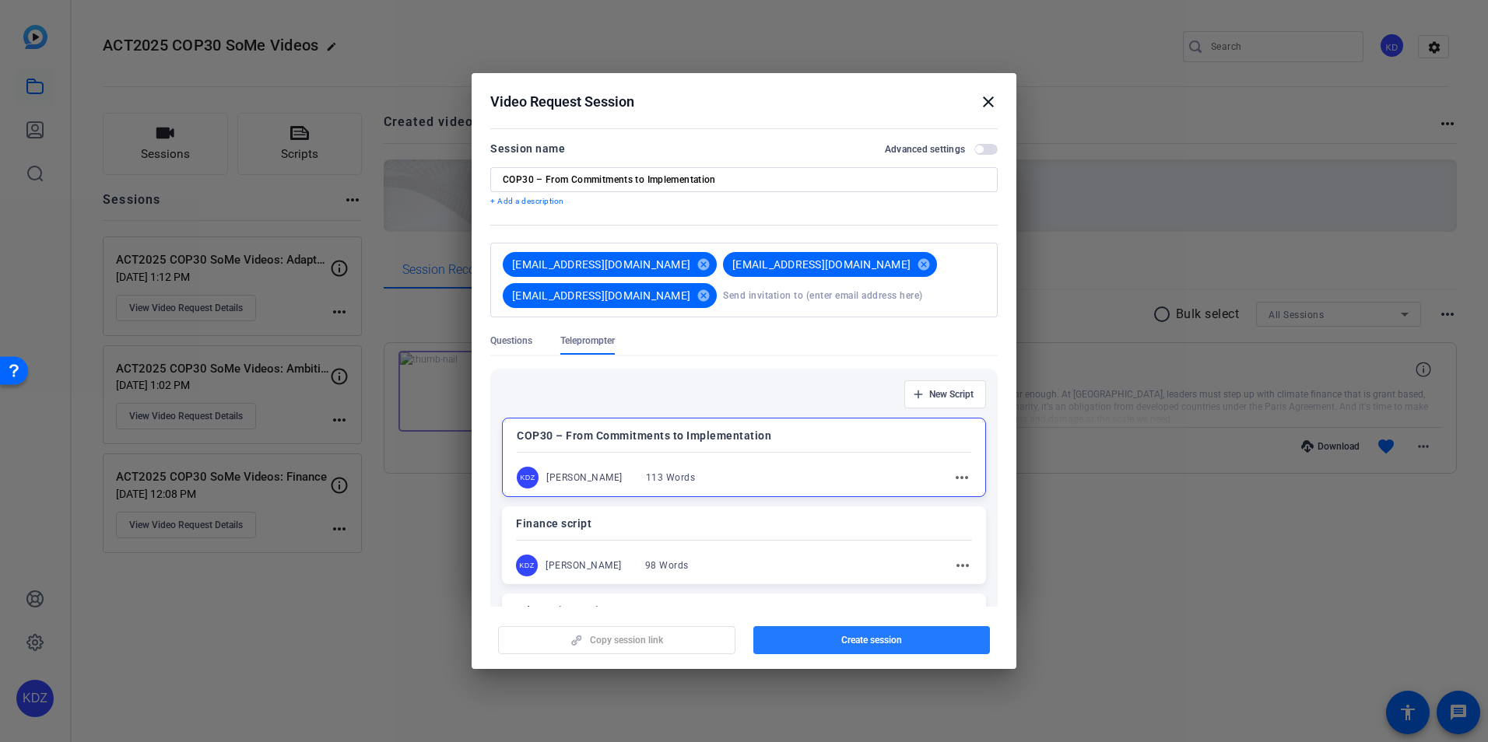
click at [892, 636] on span "Create session" at bounding box center [871, 640] width 61 height 12
drag, startPoint x: 933, startPoint y: 472, endPoint x: 948, endPoint y: 481, distance: 17.1
click at [937, 473] on div "more_horiz" at bounding box center [954, 477] width 34 height 19
click at [953, 479] on mat-icon "more_horiz" at bounding box center [962, 477] width 19 height 19
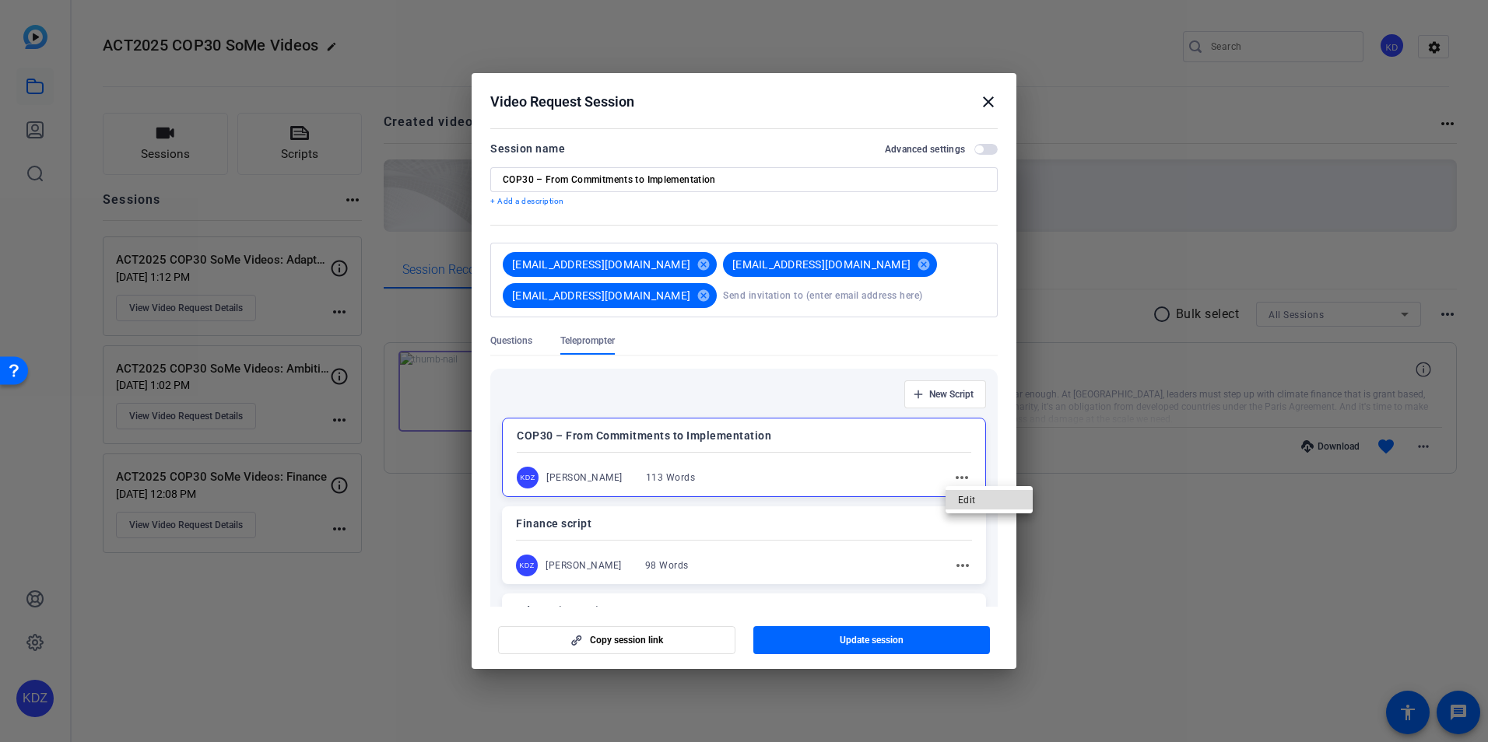
click at [959, 492] on span "Edit" at bounding box center [989, 500] width 62 height 19
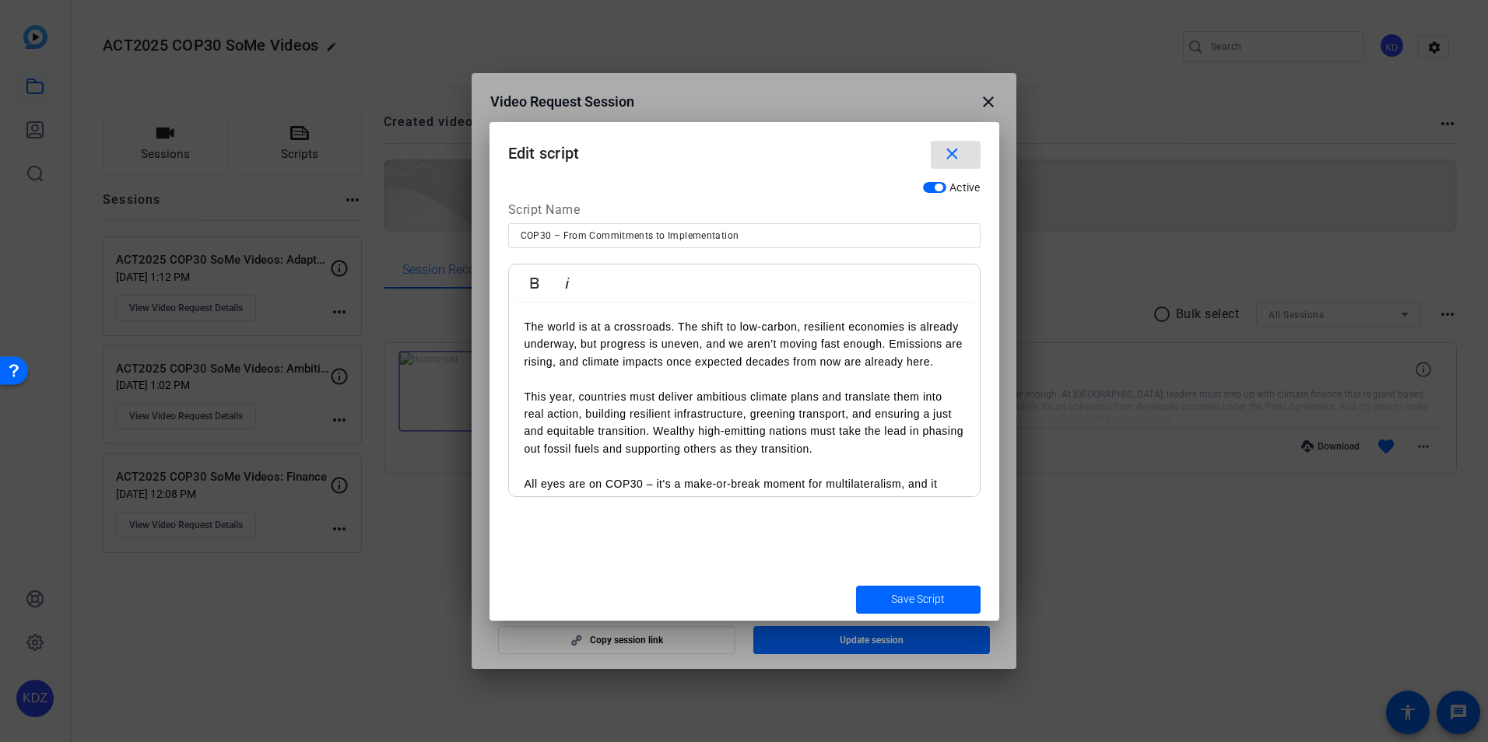
click at [752, 223] on div "Script Name" at bounding box center [744, 212] width 472 height 23
click at [749, 233] on input "COP30 – From Commitments to Implementation" at bounding box center [744, 235] width 447 height 19
click at [557, 235] on input "COP30 – From Commitments to Implementation" at bounding box center [744, 235] width 447 height 19
click at [563, 237] on input "COP30 – From Commitments to Implementation" at bounding box center [744, 235] width 447 height 19
drag, startPoint x: 763, startPoint y: 236, endPoint x: 549, endPoint y: 241, distance: 214.0
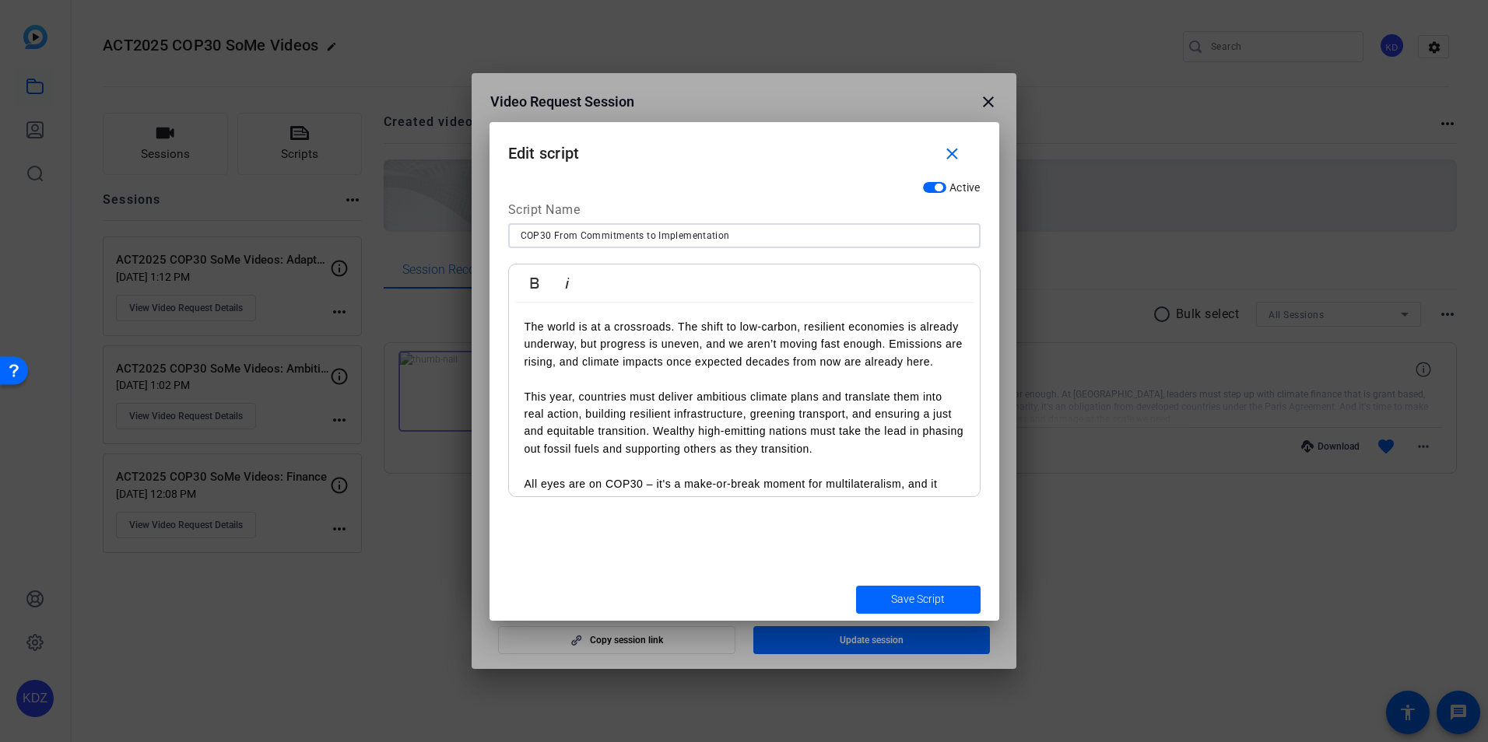
click at [549, 241] on input "COP30 From Commitments to Implementation" at bounding box center [744, 235] width 447 height 19
type input "COP30 Script"
click at [944, 592] on span "Save Script" at bounding box center [918, 599] width 54 height 16
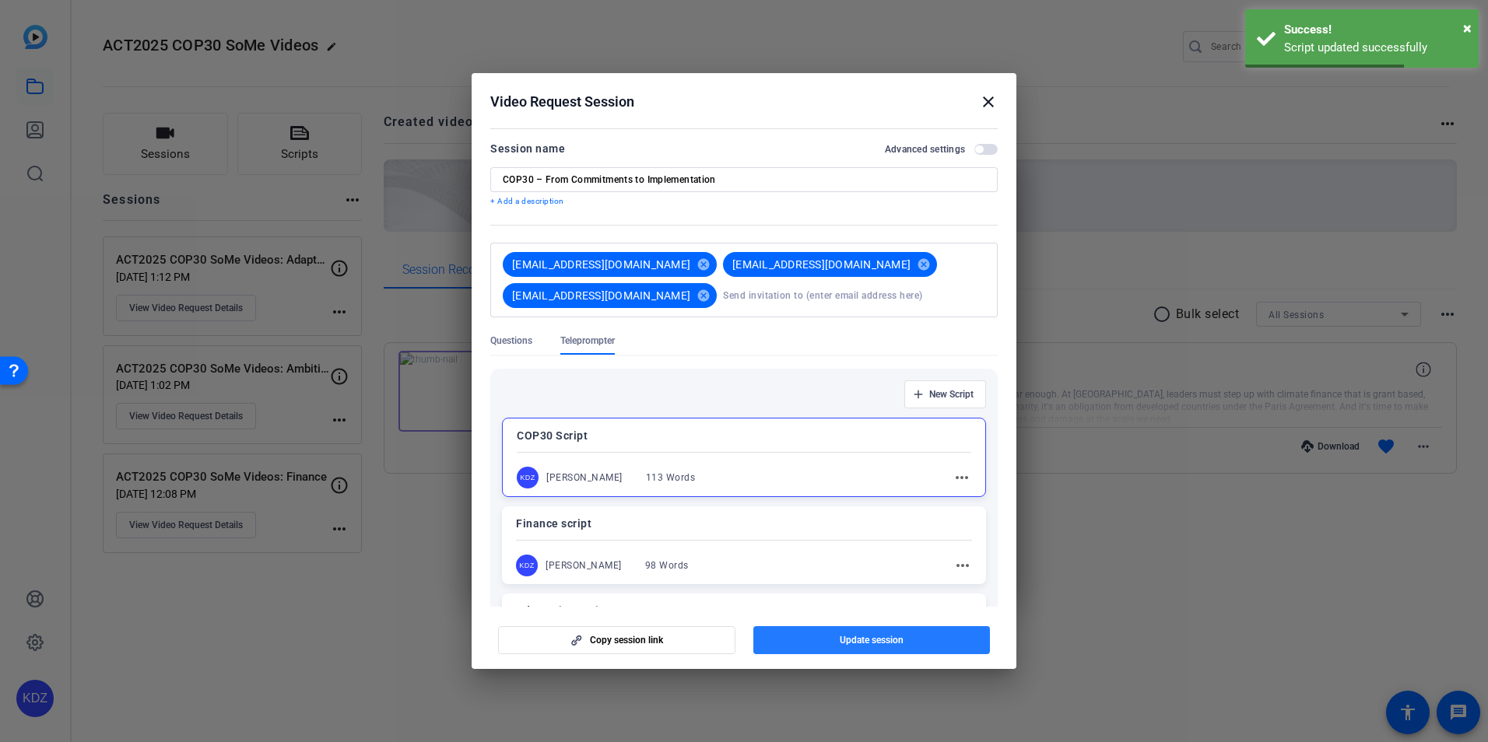
click at [892, 631] on span "button" at bounding box center [871, 640] width 237 height 37
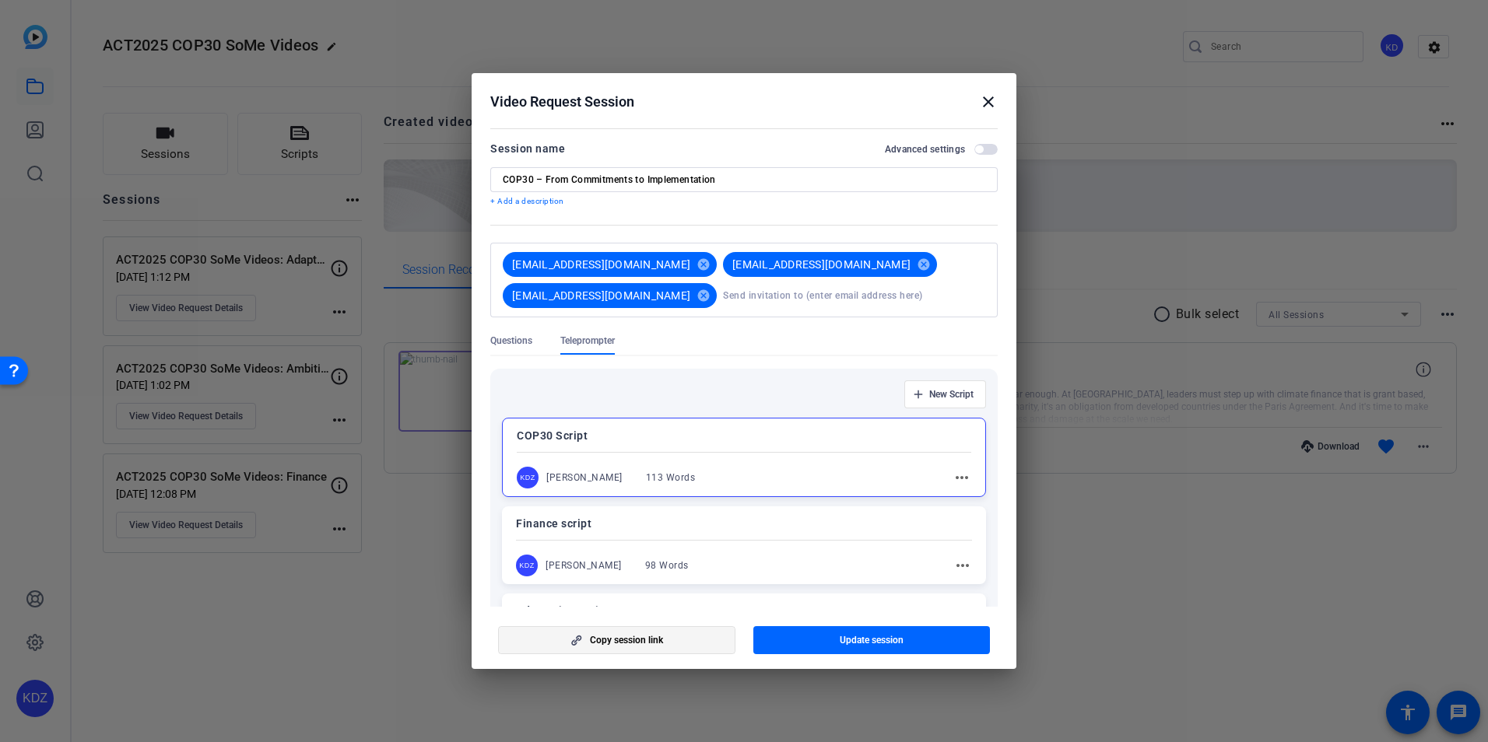
click at [628, 640] on span "Copy session link" at bounding box center [626, 640] width 73 height 12
click at [987, 100] on mat-icon "close" at bounding box center [988, 102] width 19 height 19
